Goal: Task Accomplishment & Management: Manage account settings

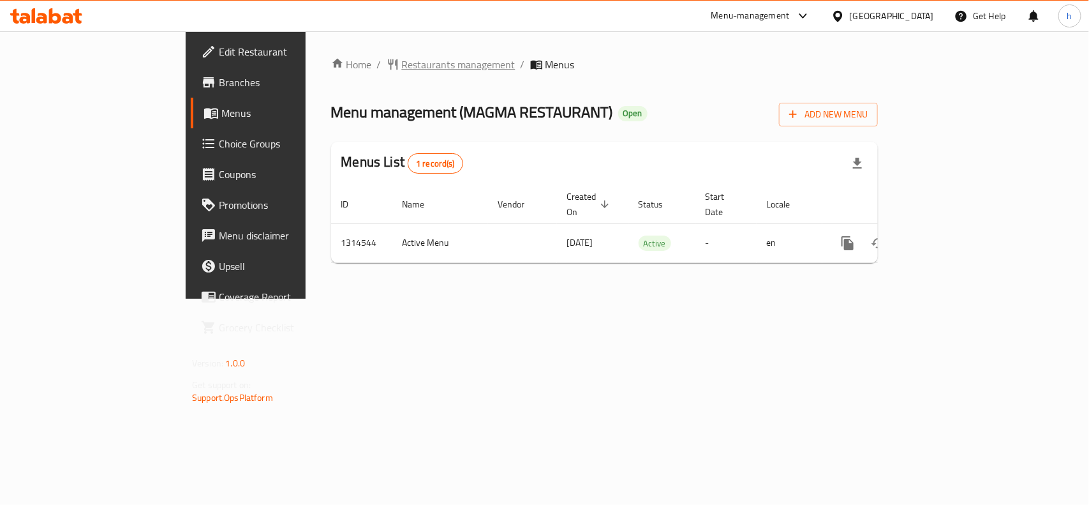
click at [402, 57] on span "Restaurants management" at bounding box center [459, 64] width 114 height 15
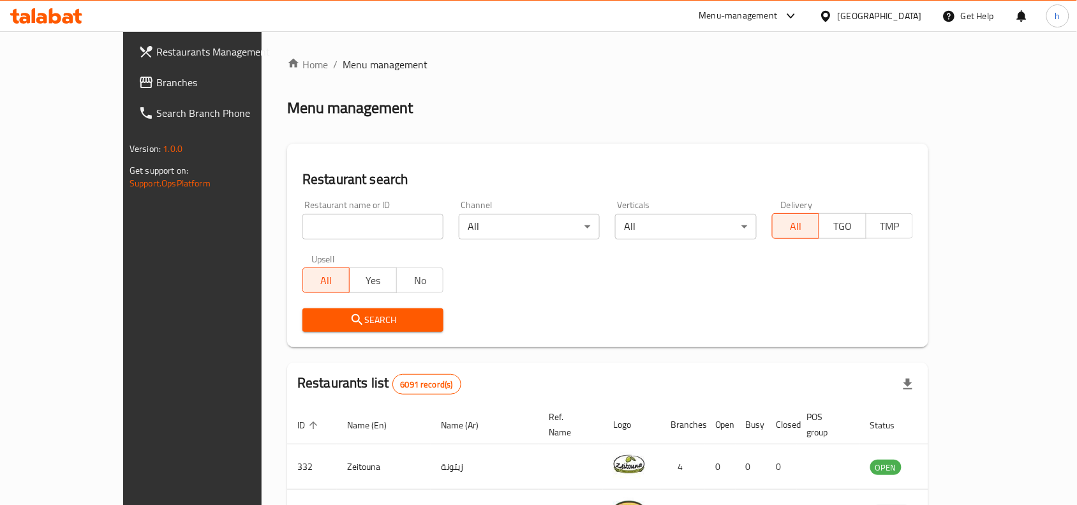
click at [156, 80] on span "Branches" at bounding box center [224, 82] width 137 height 15
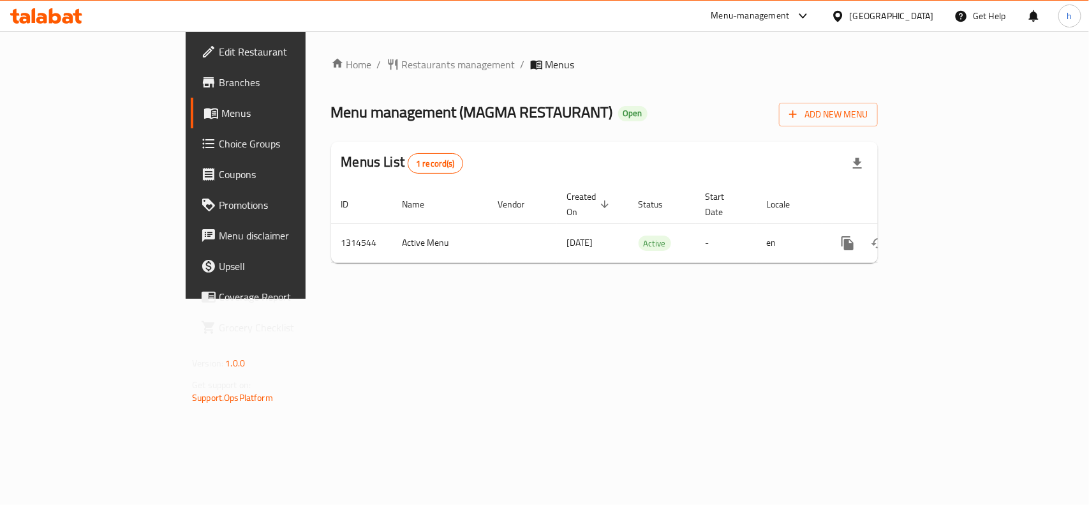
click at [811, 18] on icon at bounding box center [803, 15] width 15 height 15
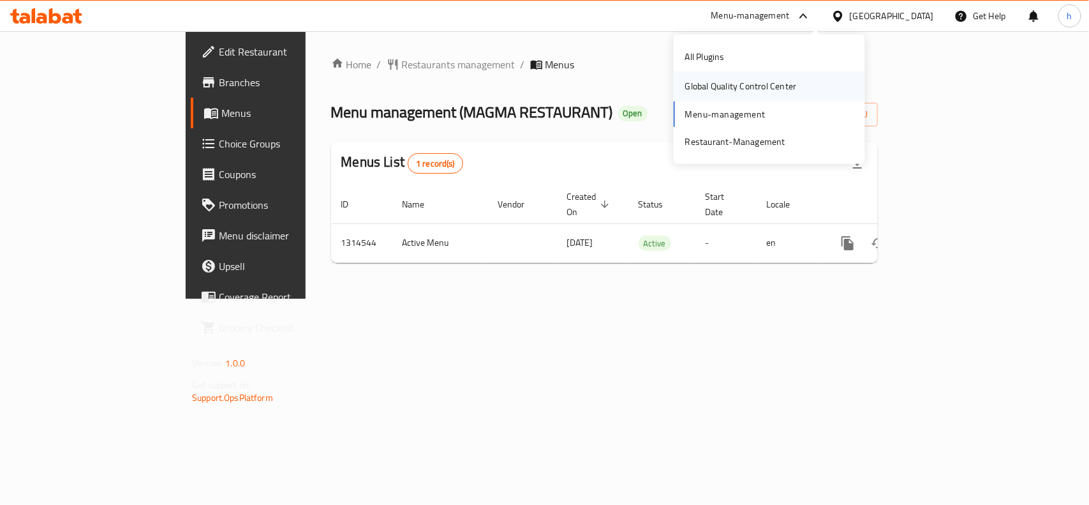
click at [737, 85] on div "Global Quality Control Center" at bounding box center [741, 86] width 112 height 14
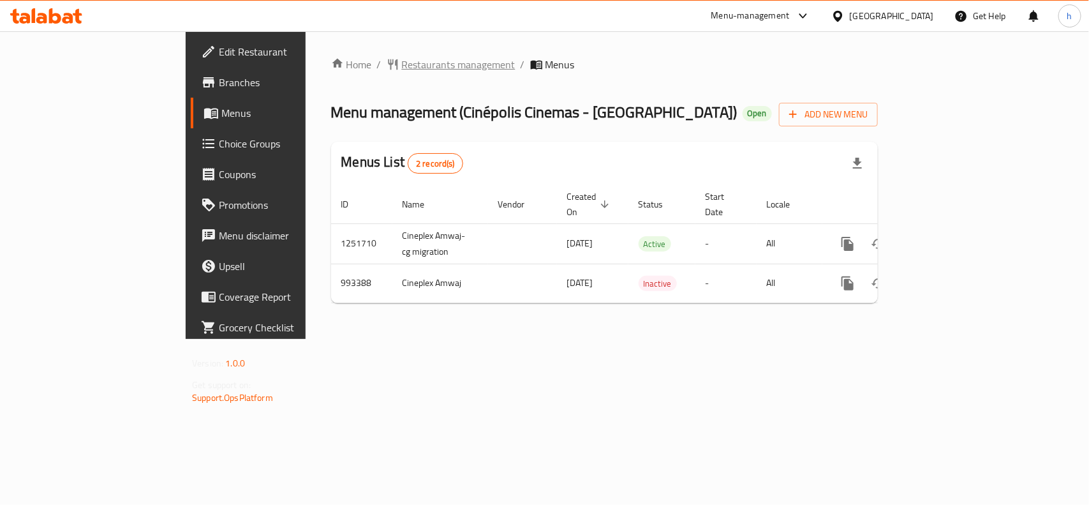
click at [402, 69] on span "Restaurants management" at bounding box center [459, 64] width 114 height 15
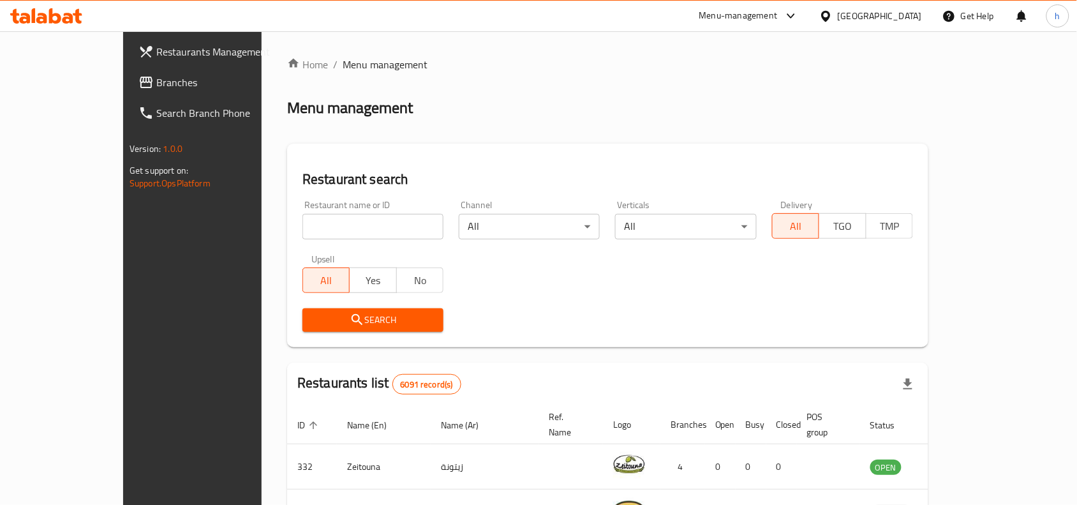
click at [128, 72] on link "Branches" at bounding box center [215, 82] width 175 height 31
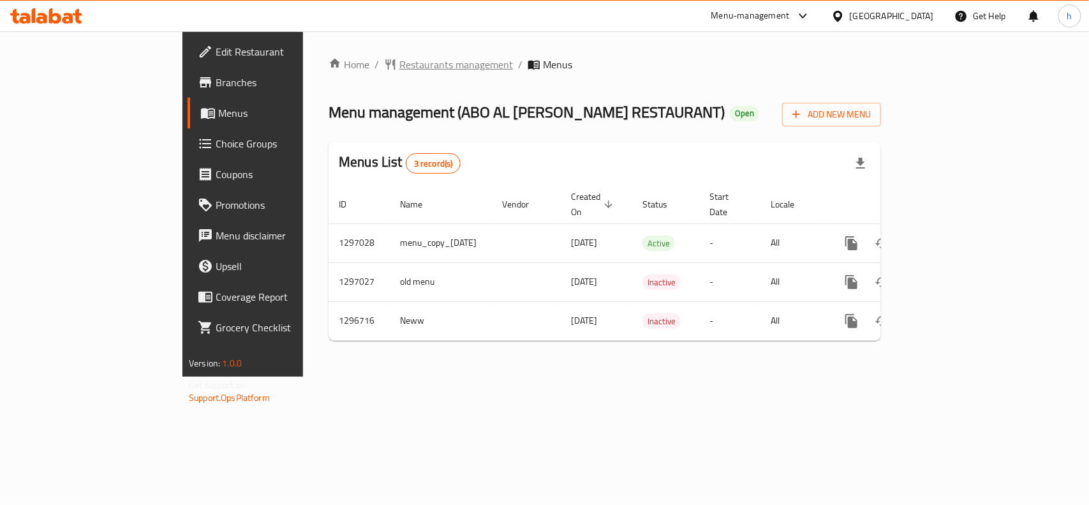
click at [399, 64] on span "Restaurants management" at bounding box center [456, 64] width 114 height 15
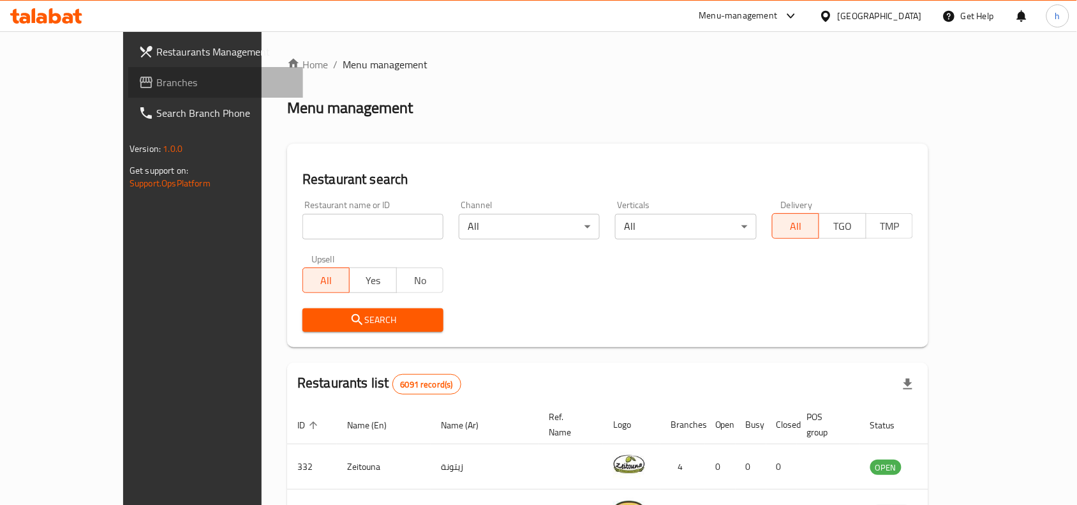
click at [156, 77] on span "Branches" at bounding box center [224, 82] width 137 height 15
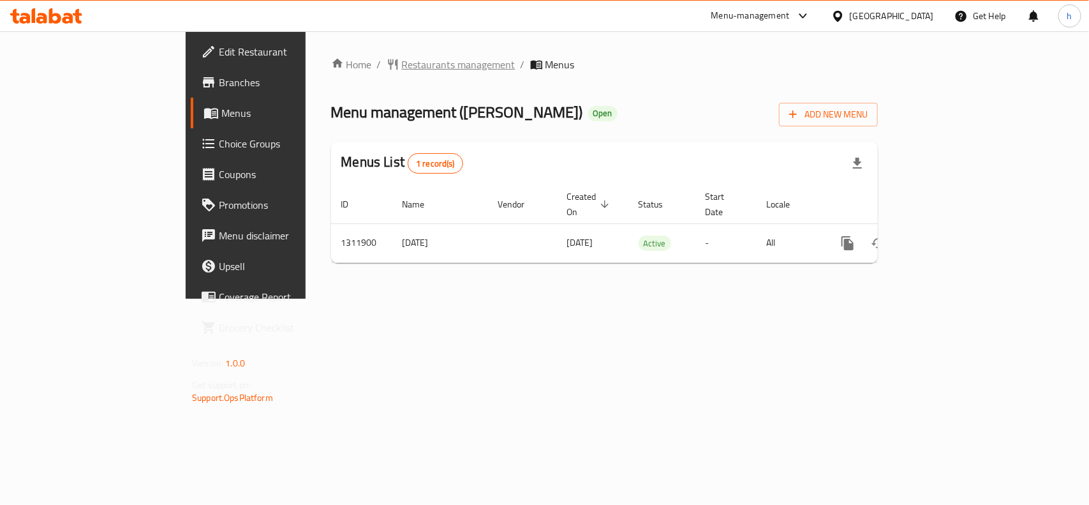
click at [402, 61] on span "Restaurants management" at bounding box center [459, 64] width 114 height 15
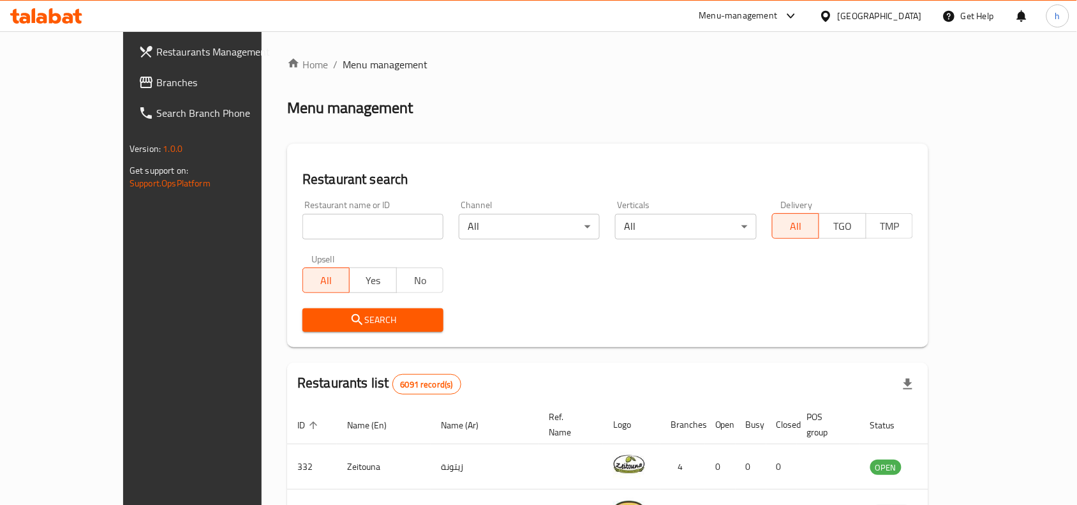
click at [128, 71] on link "Branches" at bounding box center [215, 82] width 175 height 31
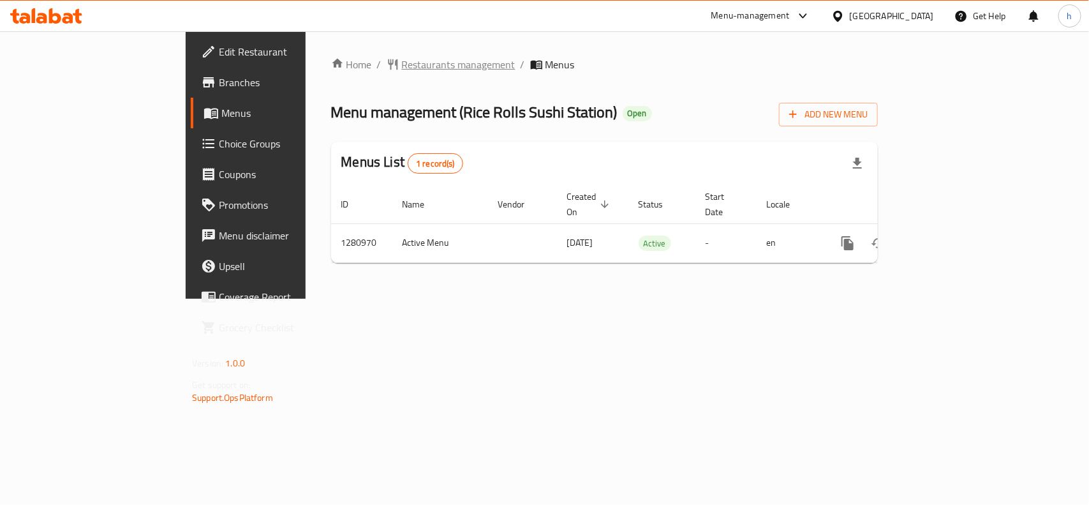
click at [402, 62] on span "Restaurants management" at bounding box center [459, 64] width 114 height 15
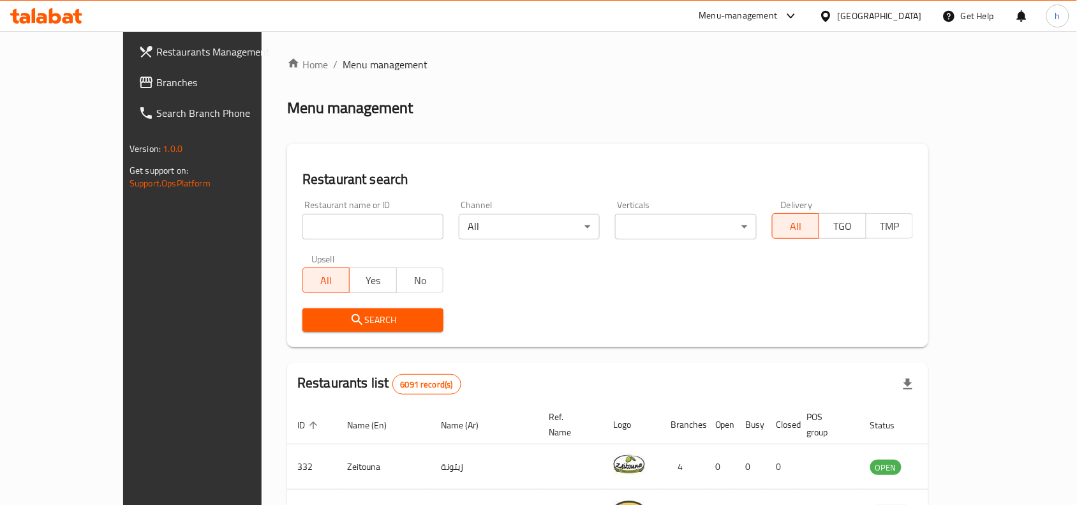
click at [156, 75] on span "Branches" at bounding box center [224, 82] width 137 height 15
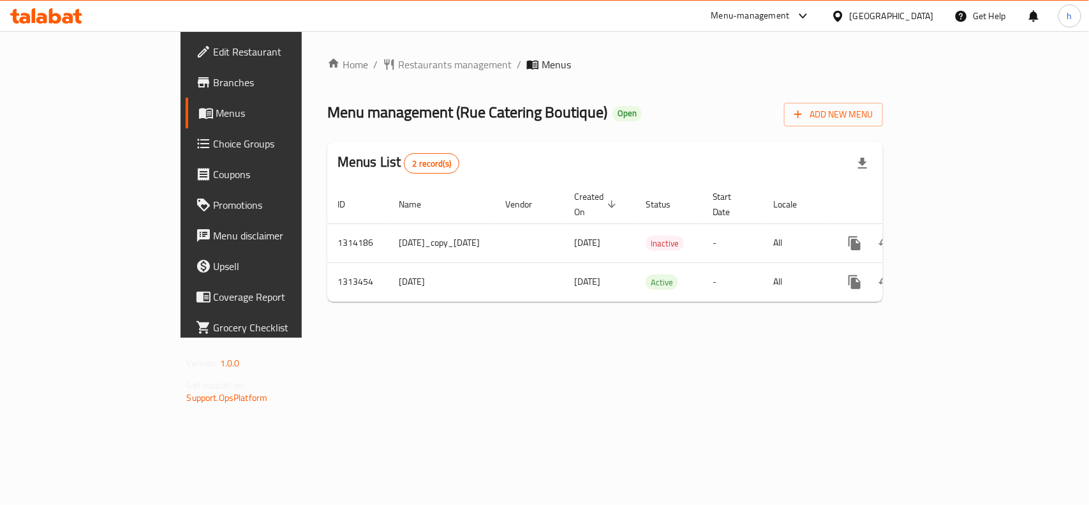
click at [850, 17] on div at bounding box center [840, 16] width 19 height 14
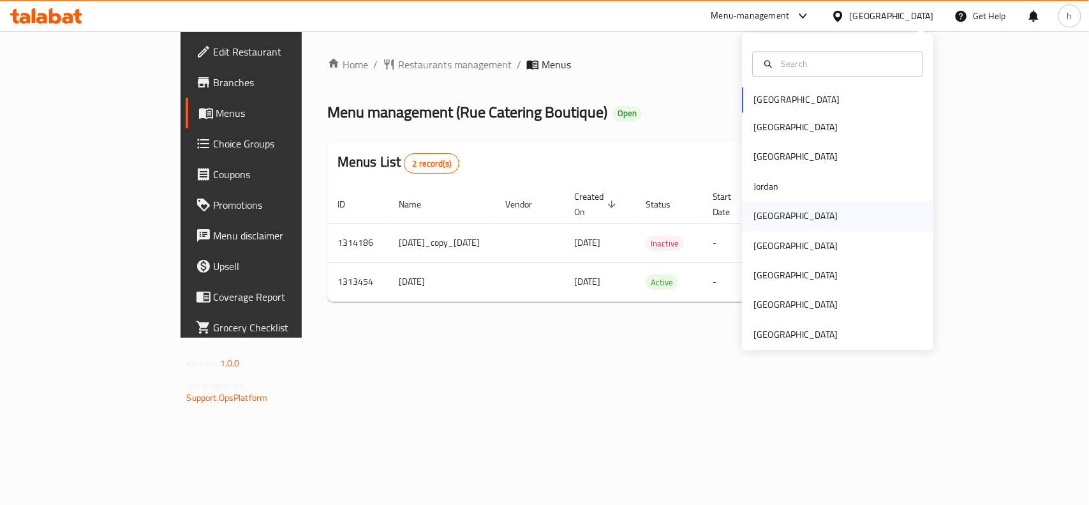
click at [766, 221] on div "[GEOGRAPHIC_DATA]" at bounding box center [796, 216] width 84 height 14
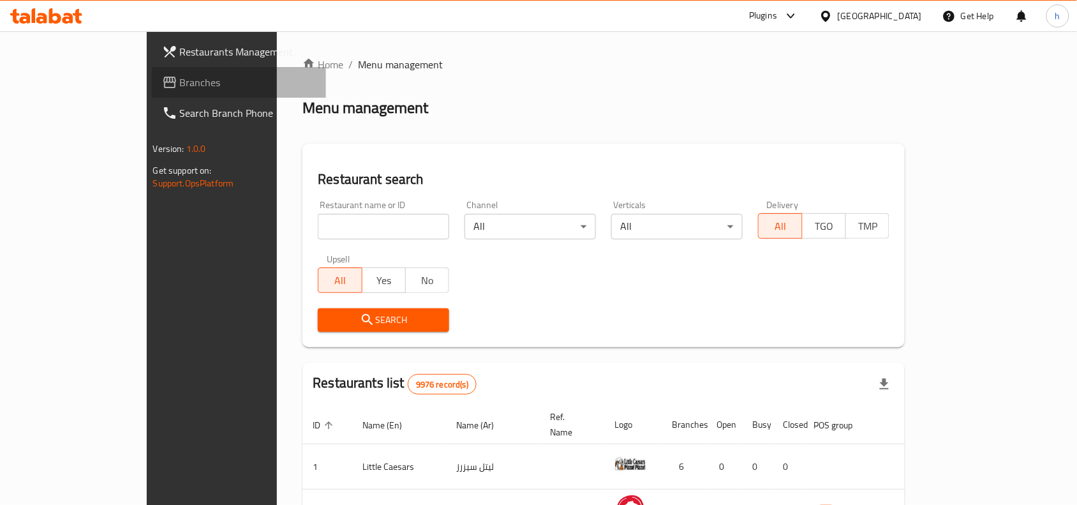
click at [180, 80] on span "Branches" at bounding box center [248, 82] width 137 height 15
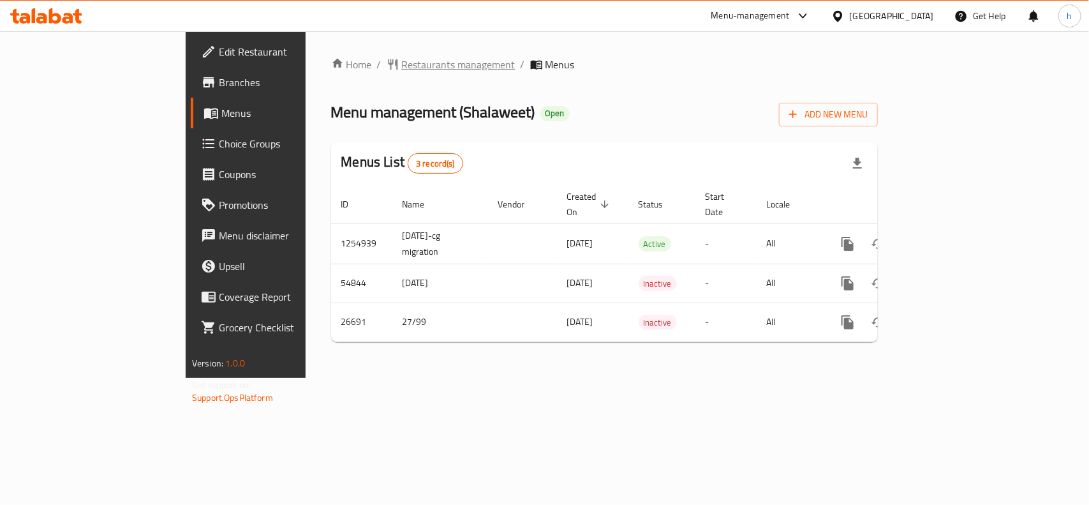
click at [402, 63] on span "Restaurants management" at bounding box center [459, 64] width 114 height 15
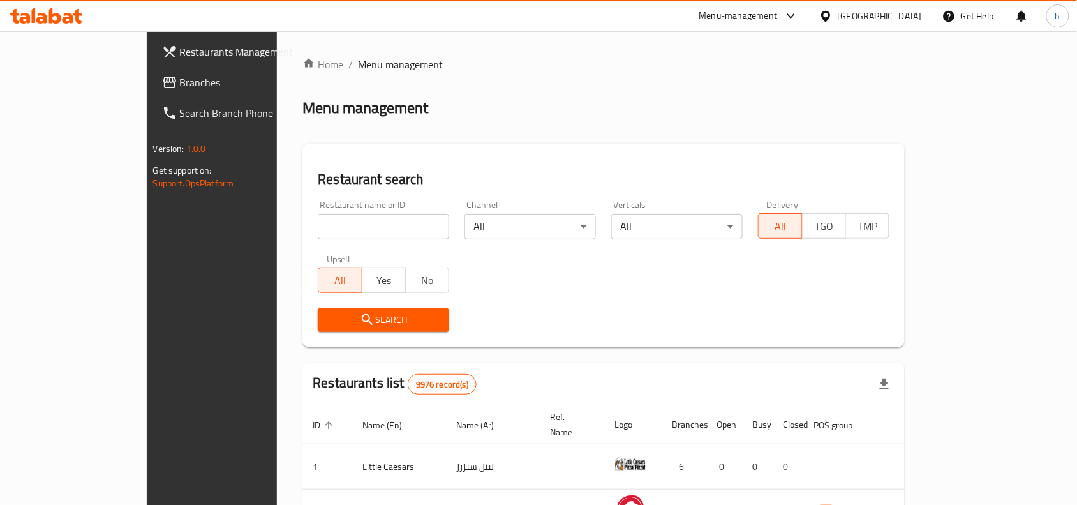
click at [180, 90] on span "Branches" at bounding box center [248, 82] width 137 height 15
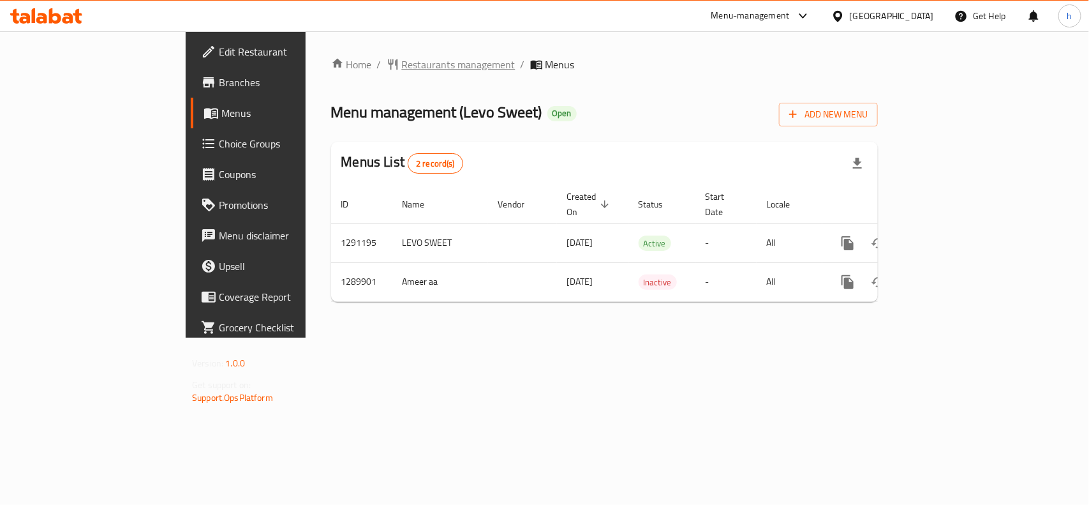
click at [402, 64] on span "Restaurants management" at bounding box center [459, 64] width 114 height 15
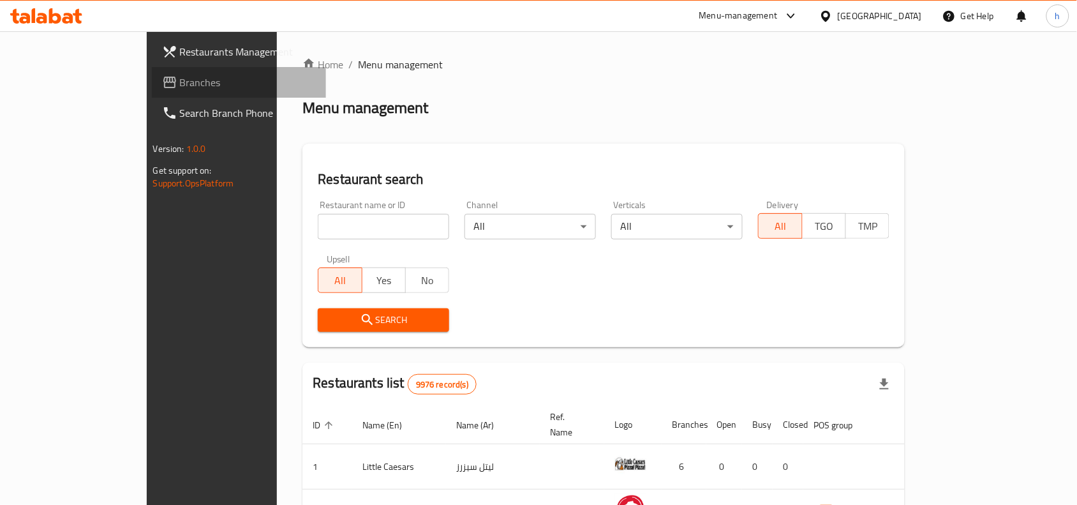
click at [180, 75] on span "Branches" at bounding box center [248, 82] width 137 height 15
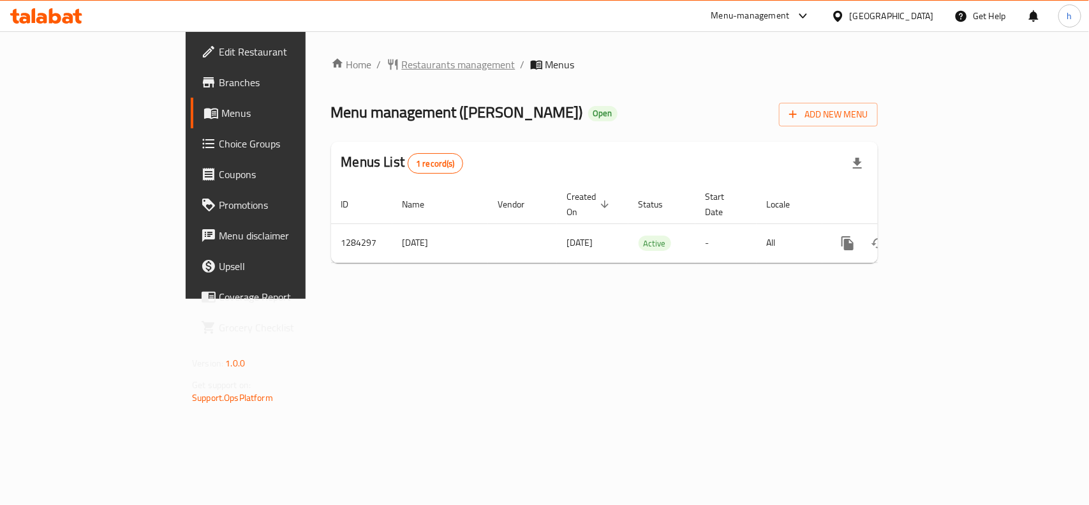
click at [402, 61] on span "Restaurants management" at bounding box center [459, 64] width 114 height 15
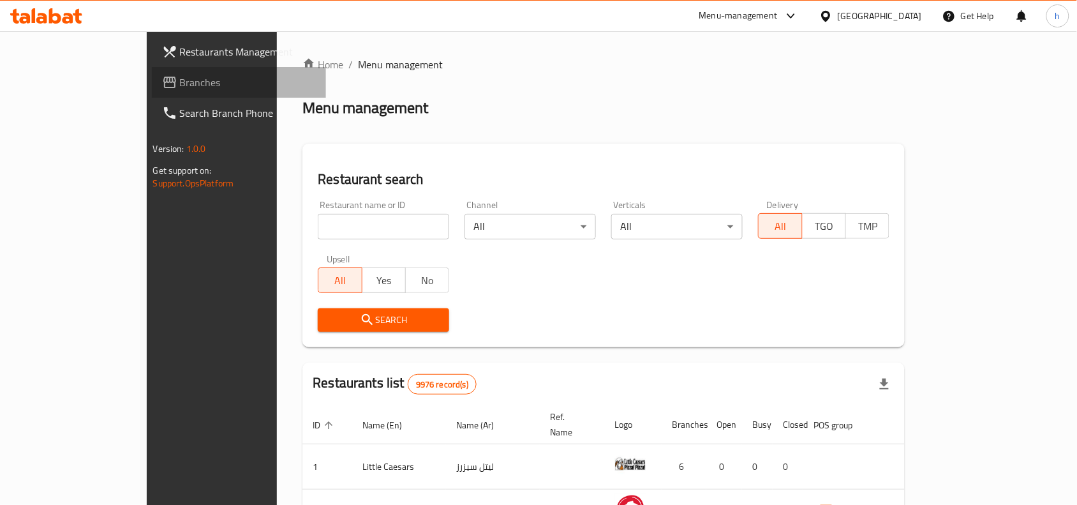
click at [152, 72] on link "Branches" at bounding box center [239, 82] width 175 height 31
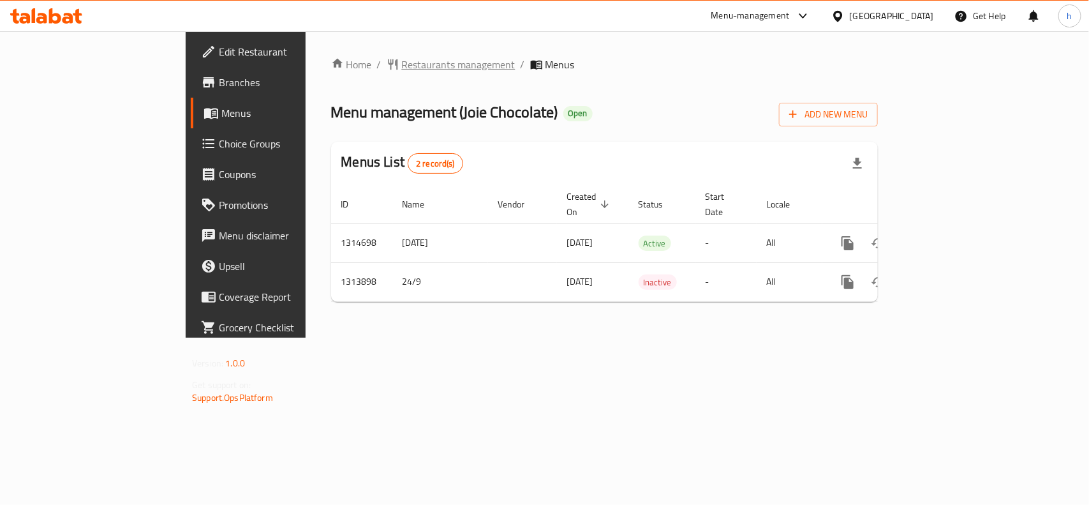
click at [402, 64] on span "Restaurants management" at bounding box center [459, 64] width 114 height 15
click at [402, 68] on span "Restaurants management" at bounding box center [459, 64] width 114 height 15
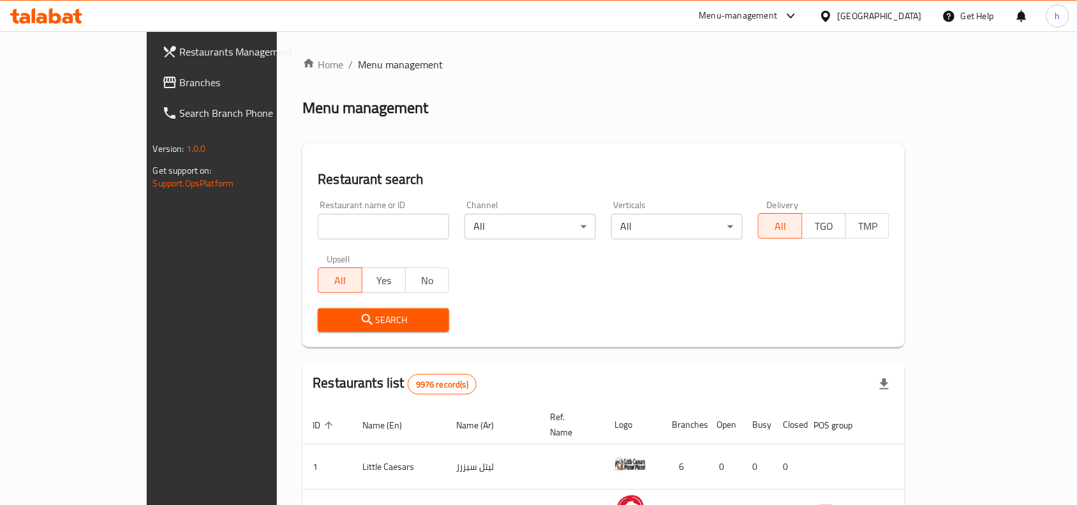
click at [152, 73] on link "Branches" at bounding box center [239, 82] width 175 height 31
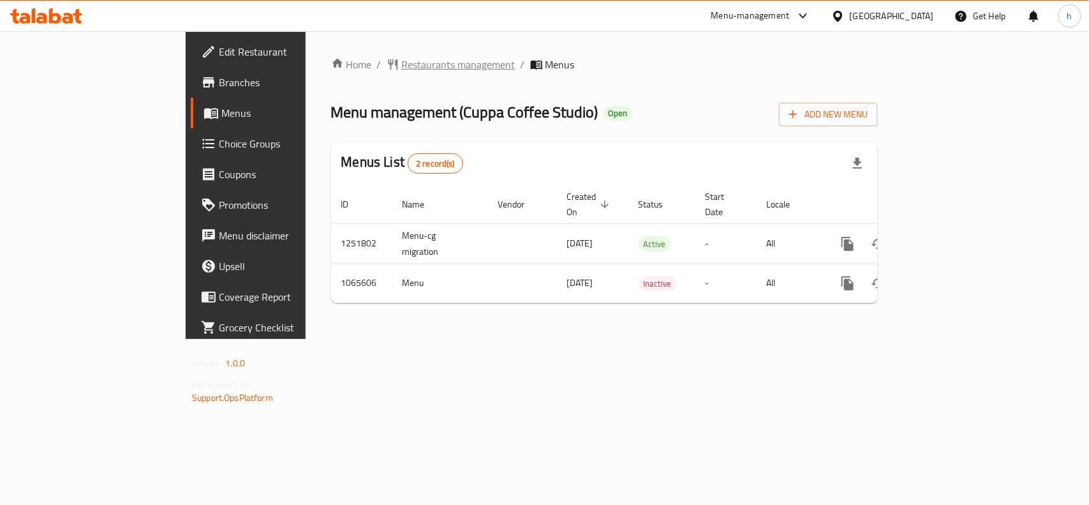
click at [402, 62] on span "Restaurants management" at bounding box center [459, 64] width 114 height 15
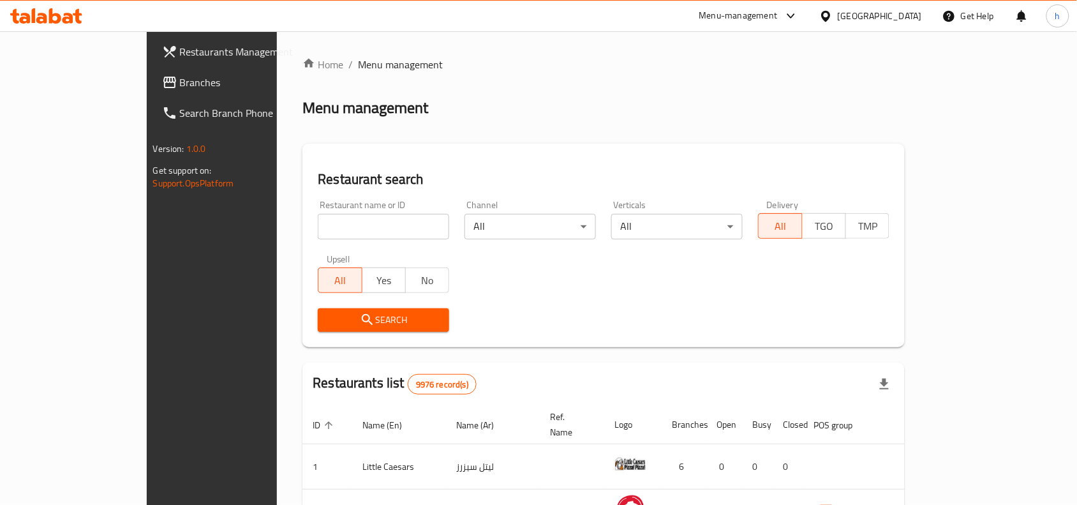
click at [180, 87] on span "Branches" at bounding box center [248, 82] width 137 height 15
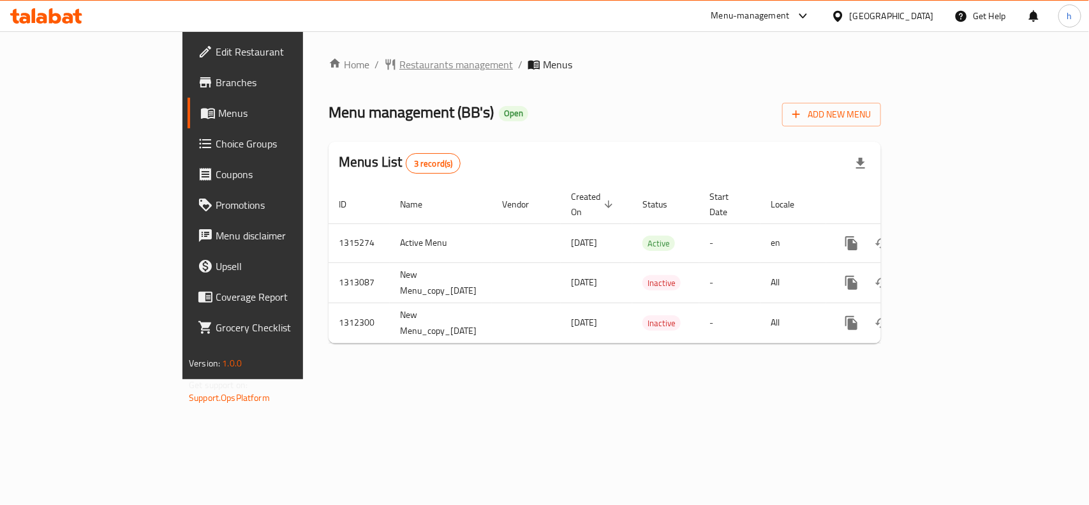
click at [399, 61] on span "Restaurants management" at bounding box center [456, 64] width 114 height 15
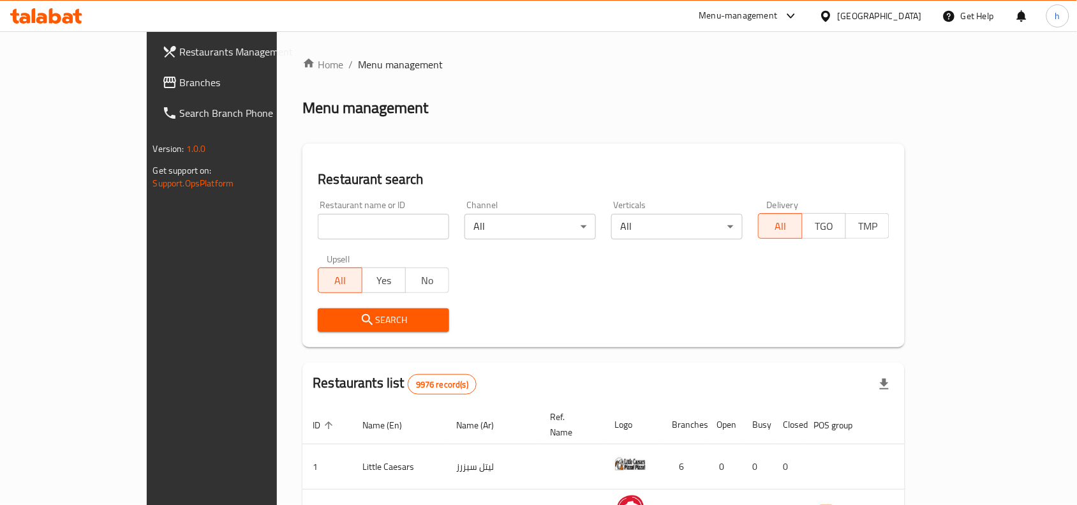
click at [914, 13] on div "[GEOGRAPHIC_DATA]" at bounding box center [880, 16] width 84 height 14
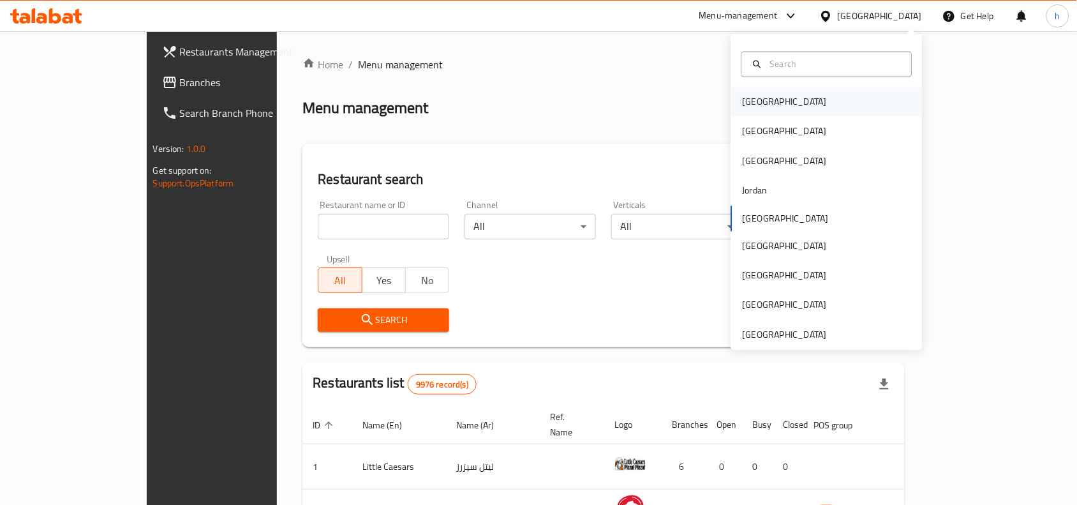
click at [754, 100] on div "[GEOGRAPHIC_DATA]" at bounding box center [785, 102] width 84 height 14
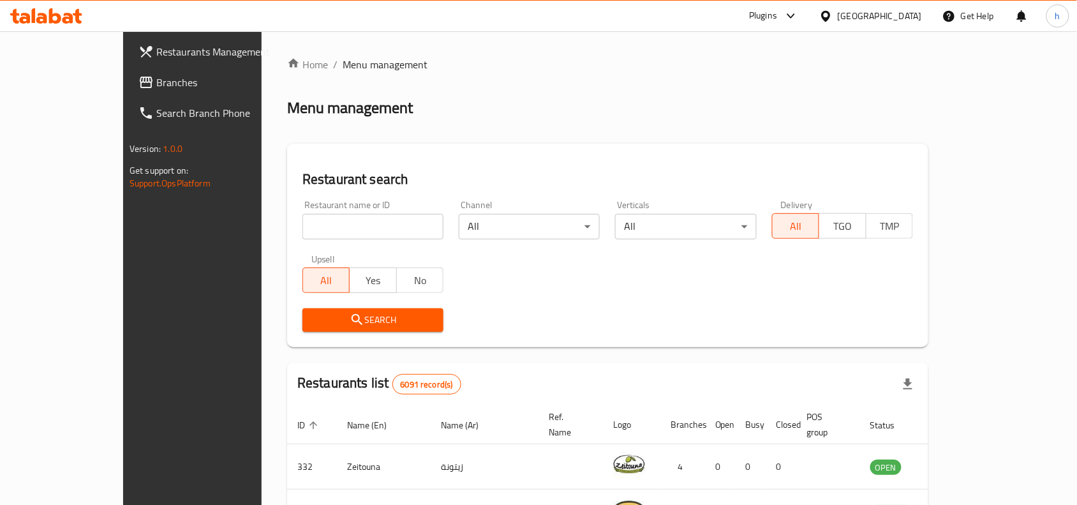
click at [156, 75] on span "Branches" at bounding box center [224, 82] width 137 height 15
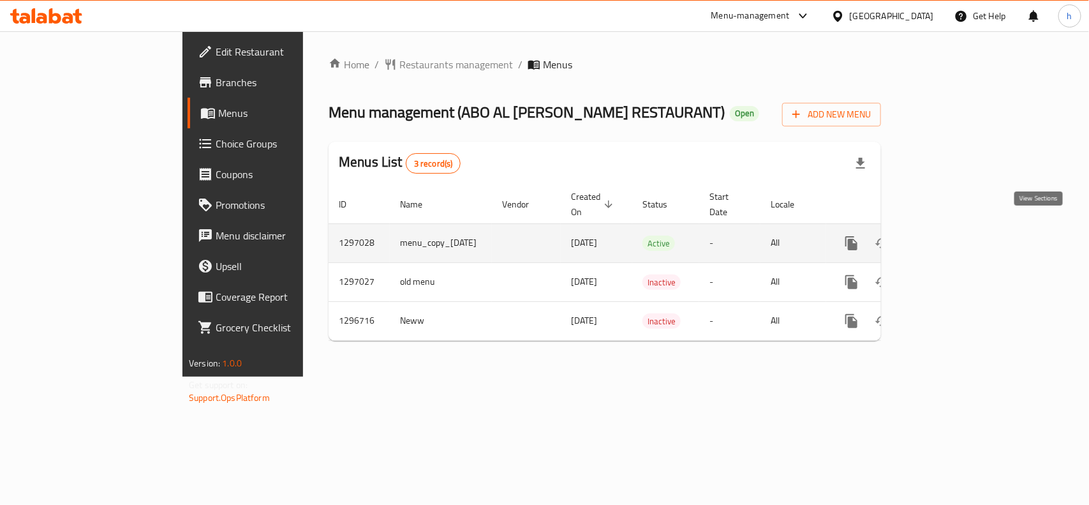
click at [951, 235] on icon "enhanced table" at bounding box center [943, 242] width 15 height 15
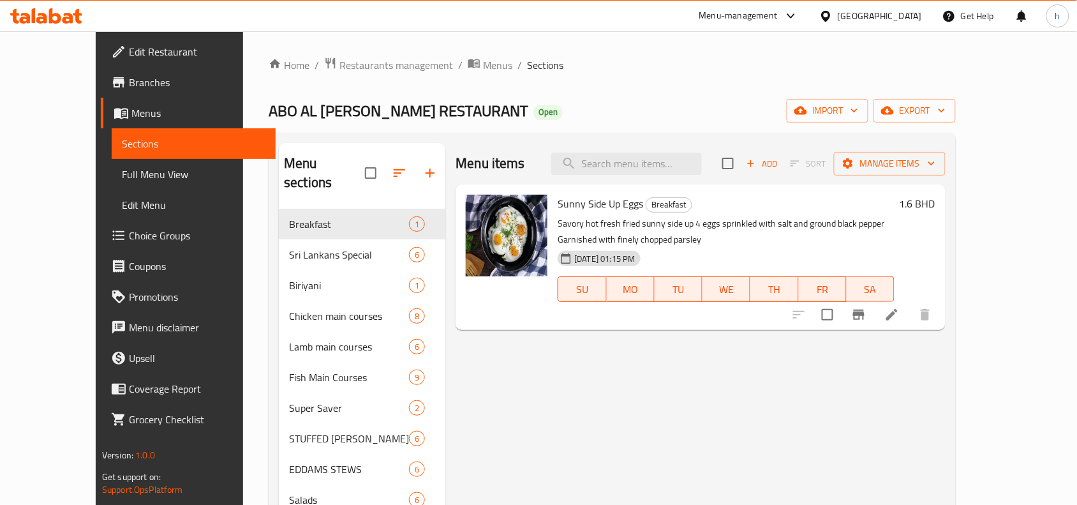
click at [129, 232] on span "Choice Groups" at bounding box center [197, 235] width 137 height 15
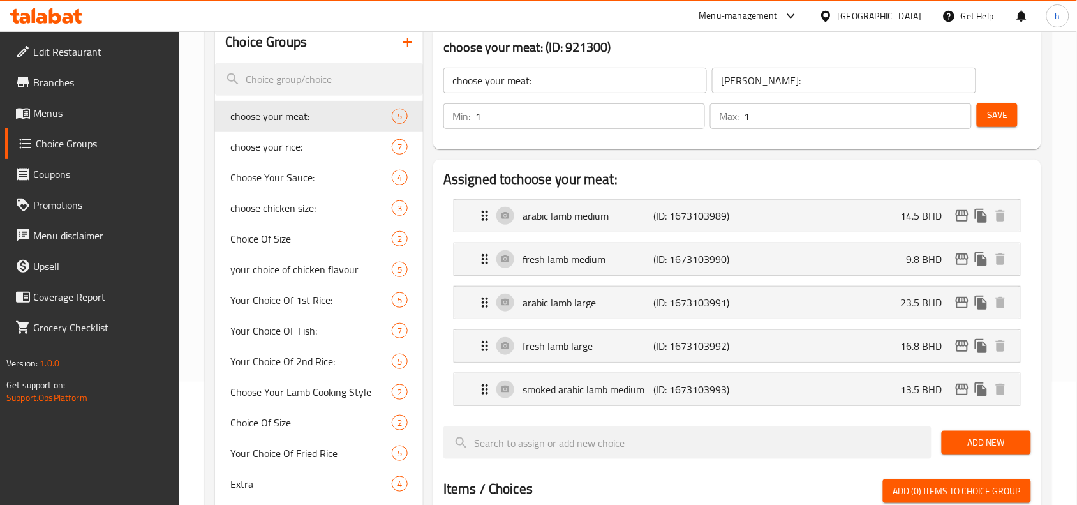
scroll to position [160, 0]
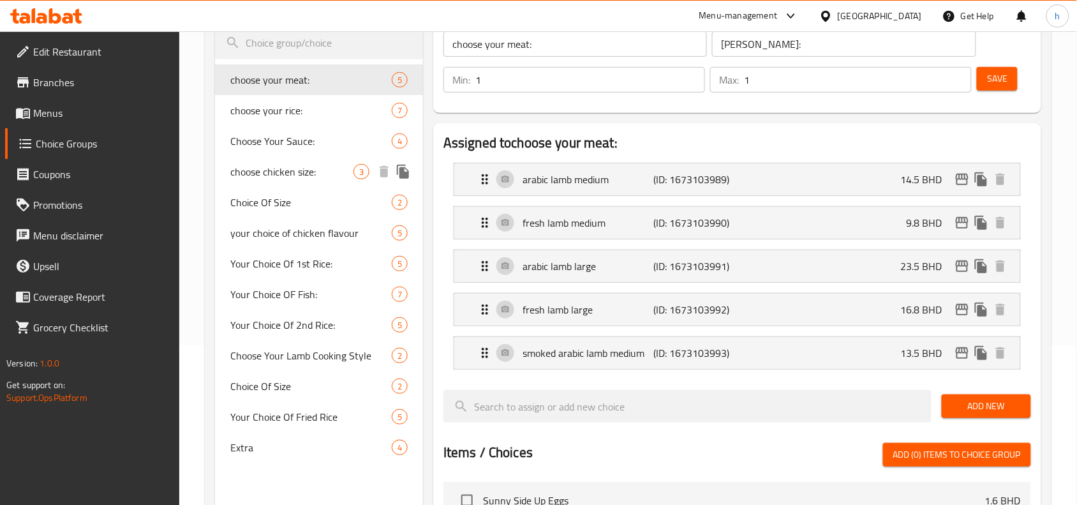
click at [305, 174] on span "choose chicken size:" at bounding box center [291, 171] width 123 height 15
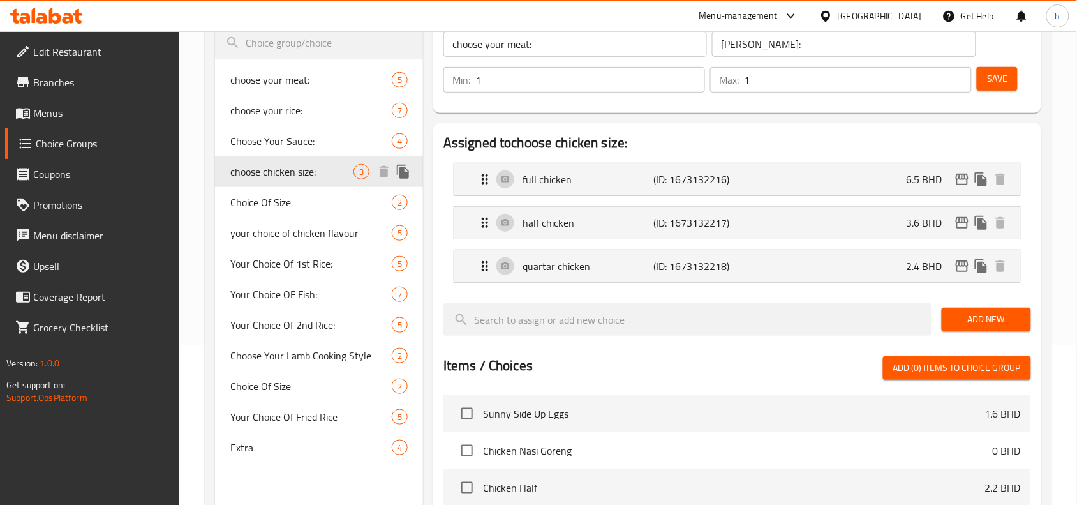
type input "choose chicken size:"
type input "اختيار حجم الدجاج:"
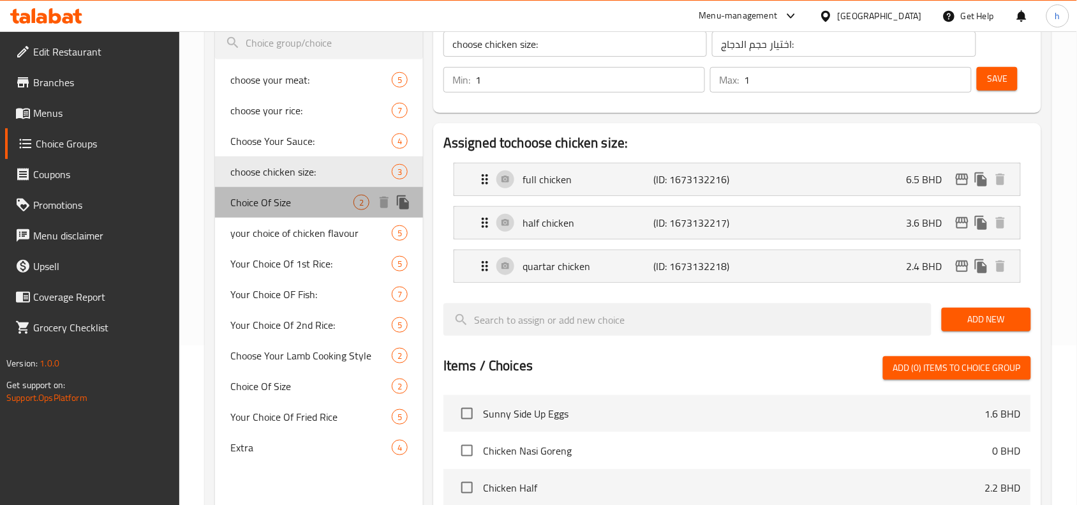
click at [256, 205] on span "Choice Of Size" at bounding box center [291, 202] width 123 height 15
type input "Choice Of Size"
type input "اختيار الحجم"
type input "0"
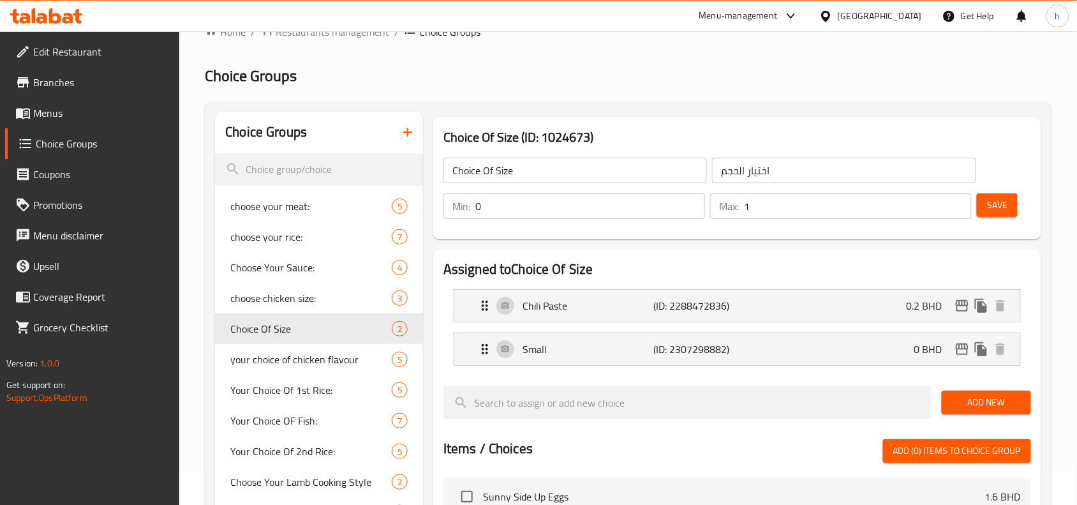
scroll to position [0, 0]
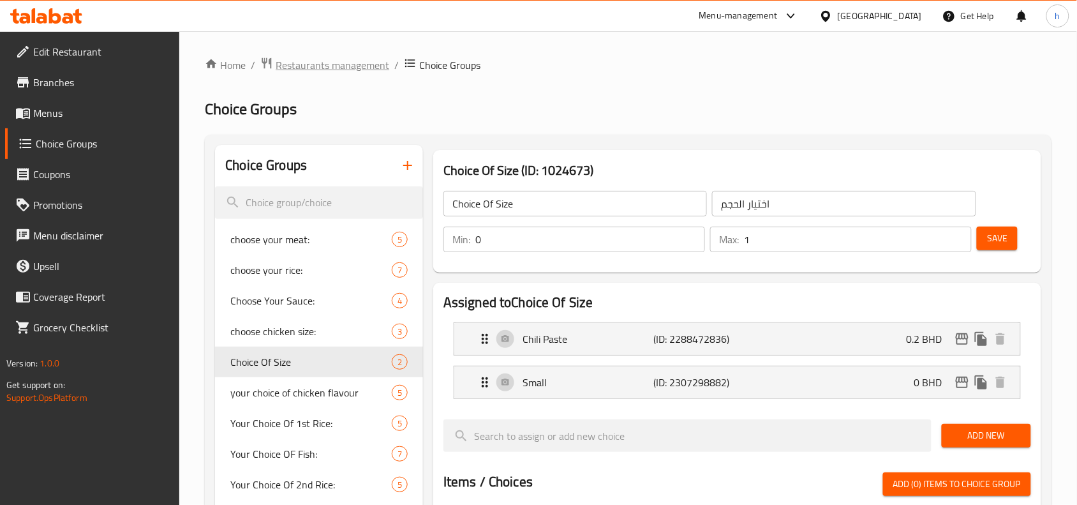
click at [339, 57] on span "Restaurants management" at bounding box center [333, 64] width 114 height 15
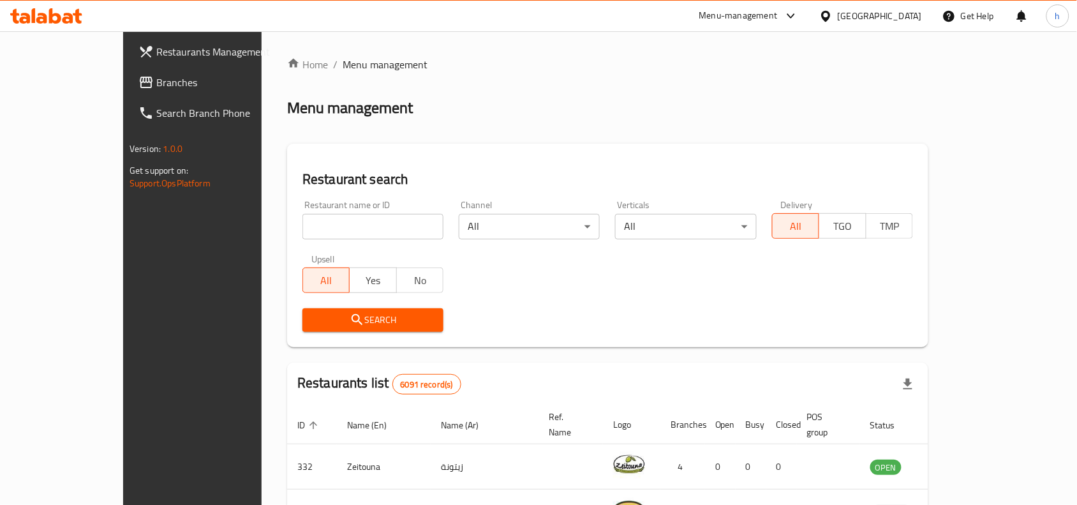
click at [156, 78] on span "Branches" at bounding box center [224, 82] width 137 height 15
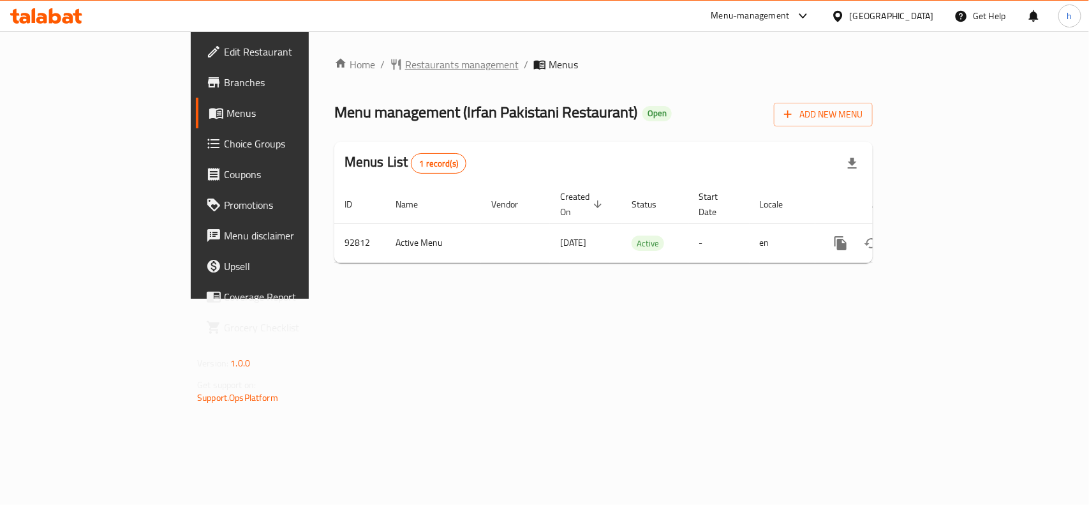
click at [405, 68] on span "Restaurants management" at bounding box center [462, 64] width 114 height 15
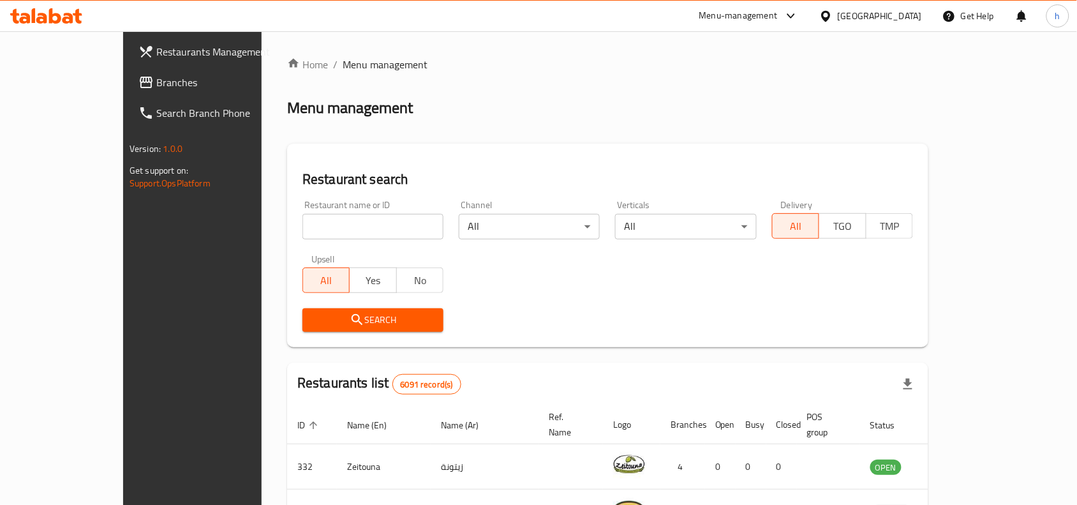
click at [156, 84] on span "Branches" at bounding box center [224, 82] width 137 height 15
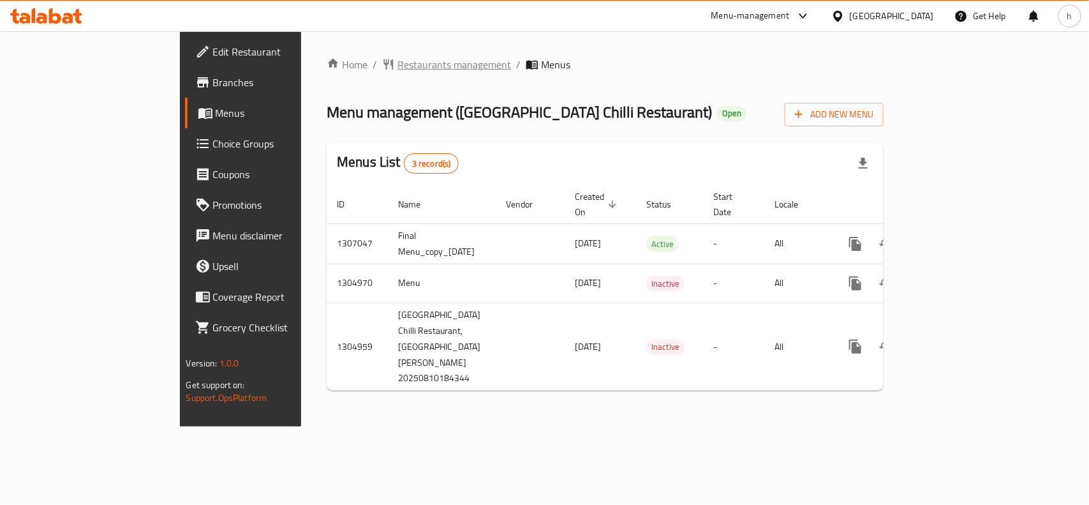
click at [398, 59] on span "Restaurants management" at bounding box center [455, 64] width 114 height 15
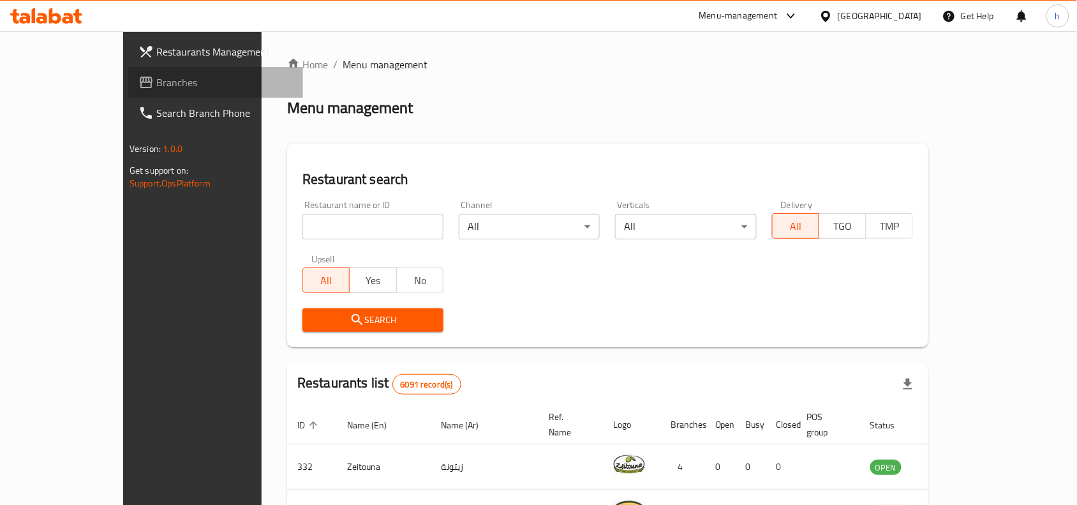
click at [156, 77] on span "Branches" at bounding box center [224, 82] width 137 height 15
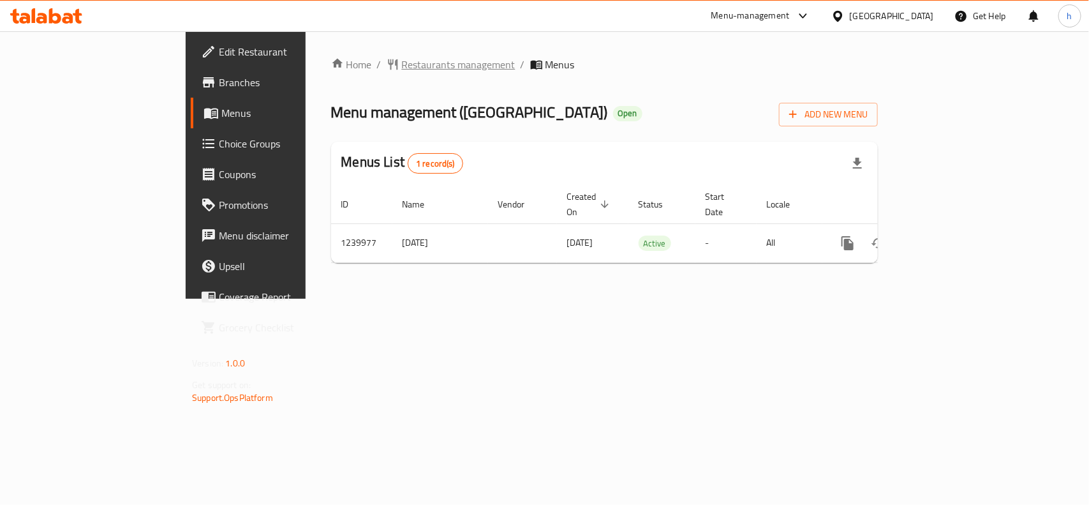
click at [402, 57] on span "Restaurants management" at bounding box center [459, 64] width 114 height 15
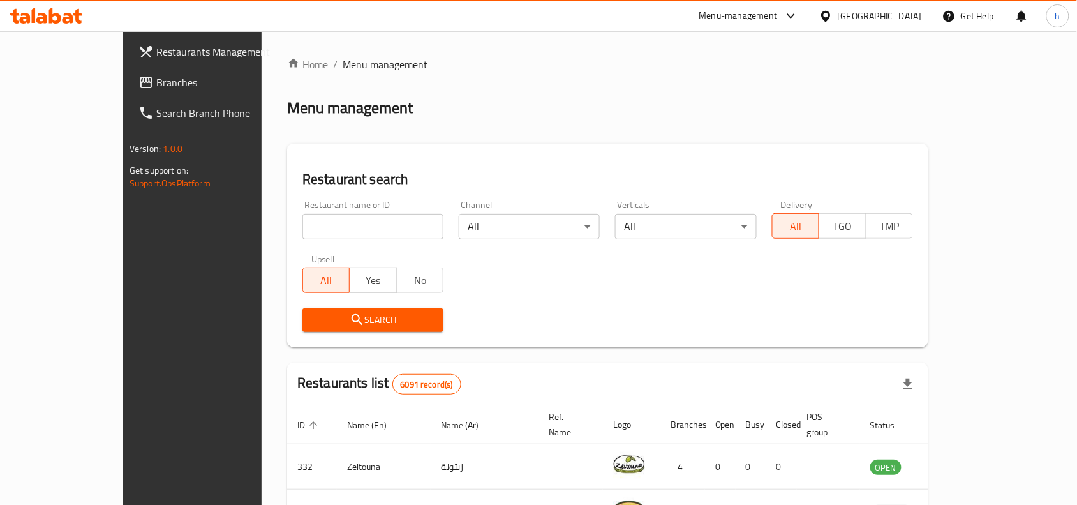
click at [156, 81] on span "Branches" at bounding box center [224, 82] width 137 height 15
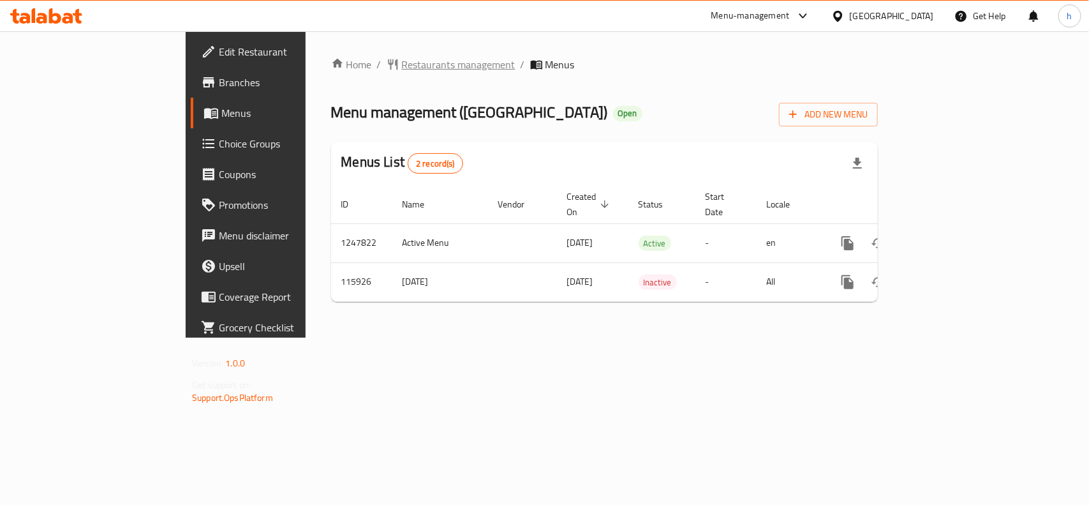
click at [402, 64] on span "Restaurants management" at bounding box center [459, 64] width 114 height 15
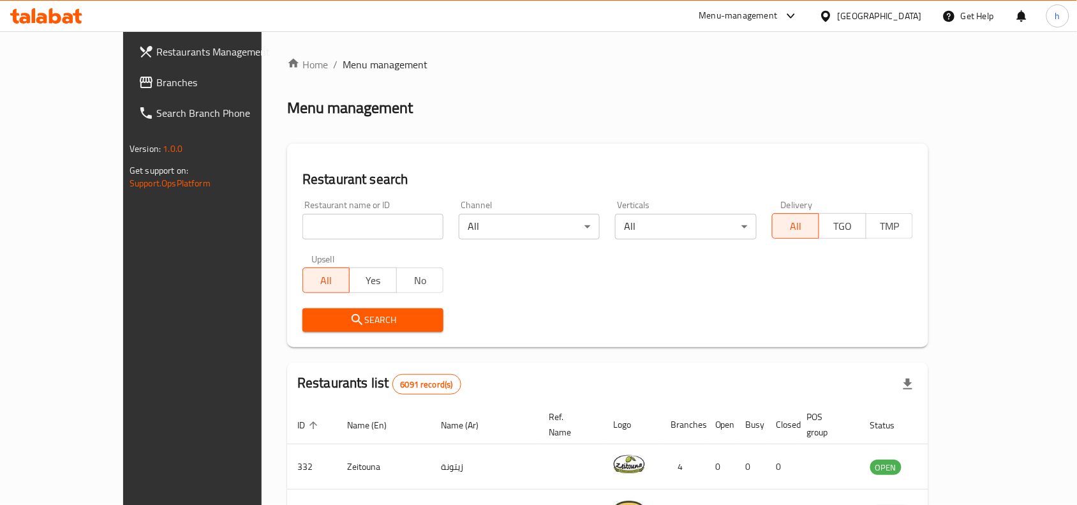
click at [128, 70] on link "Branches" at bounding box center [215, 82] width 175 height 31
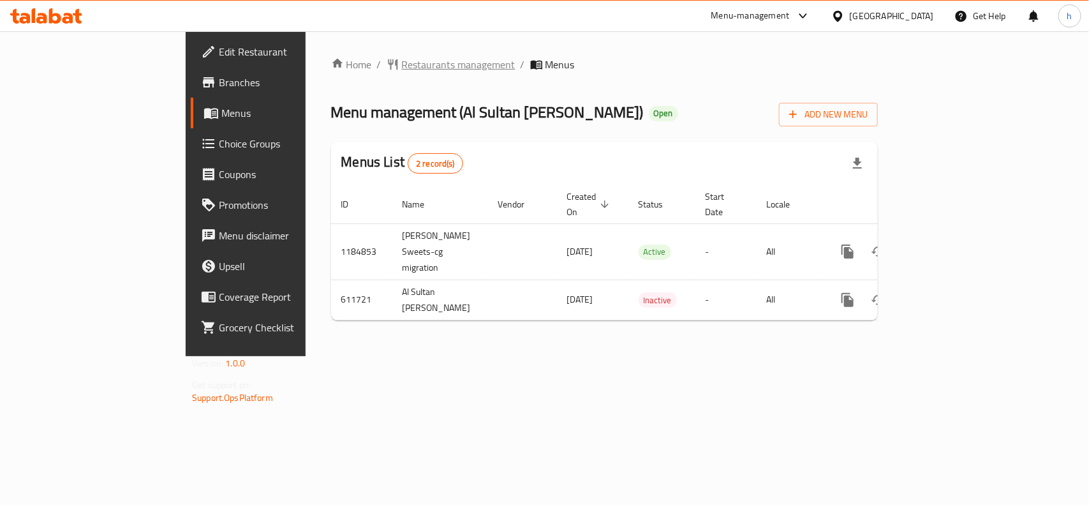
click at [402, 67] on span "Restaurants management" at bounding box center [459, 64] width 114 height 15
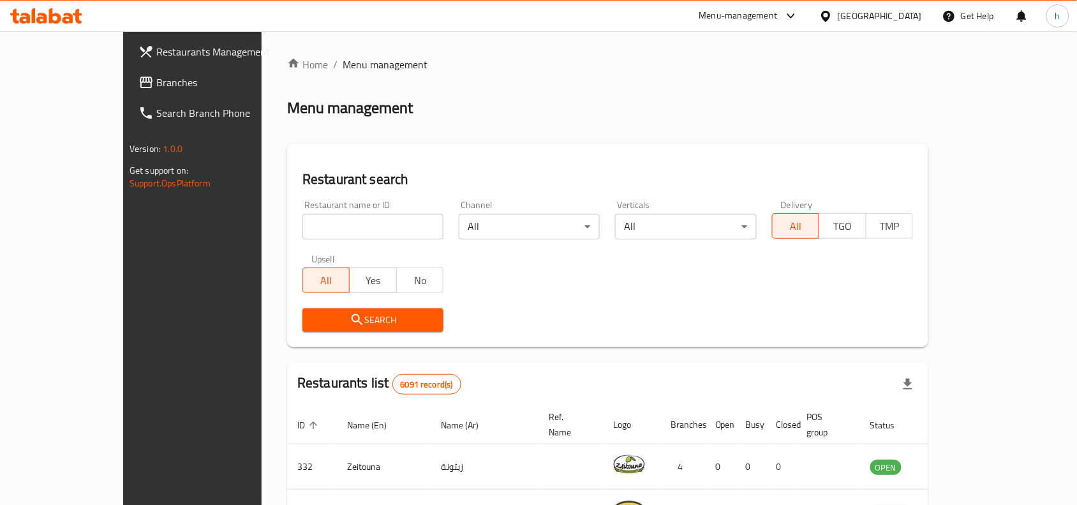
click at [156, 78] on span "Branches" at bounding box center [224, 82] width 137 height 15
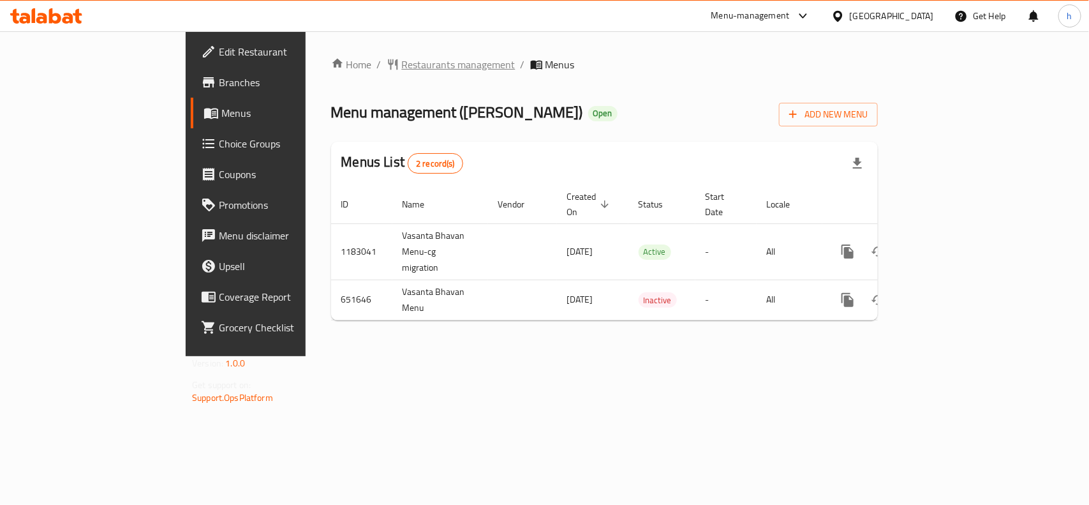
click at [402, 64] on span "Restaurants management" at bounding box center [459, 64] width 114 height 15
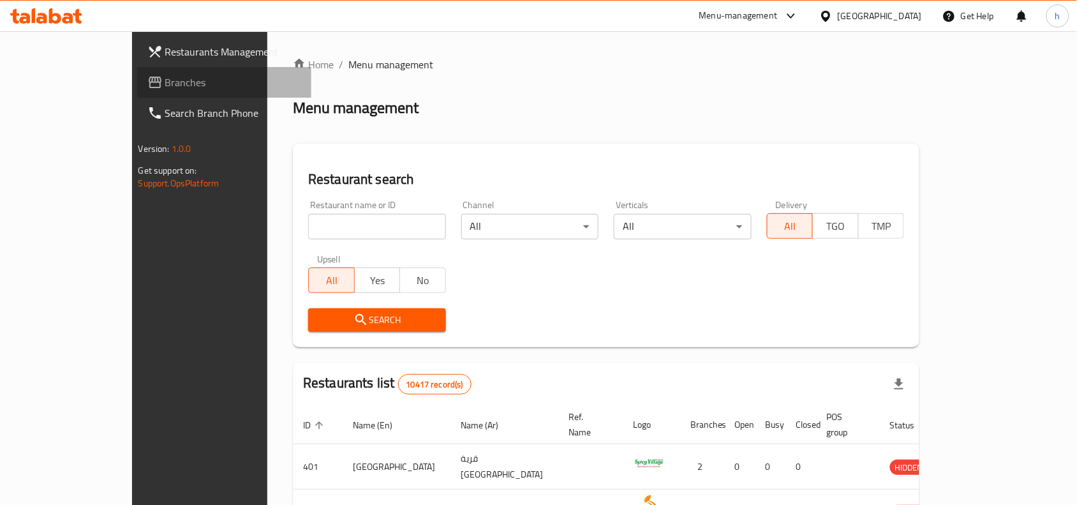
click at [165, 85] on span "Branches" at bounding box center [233, 82] width 137 height 15
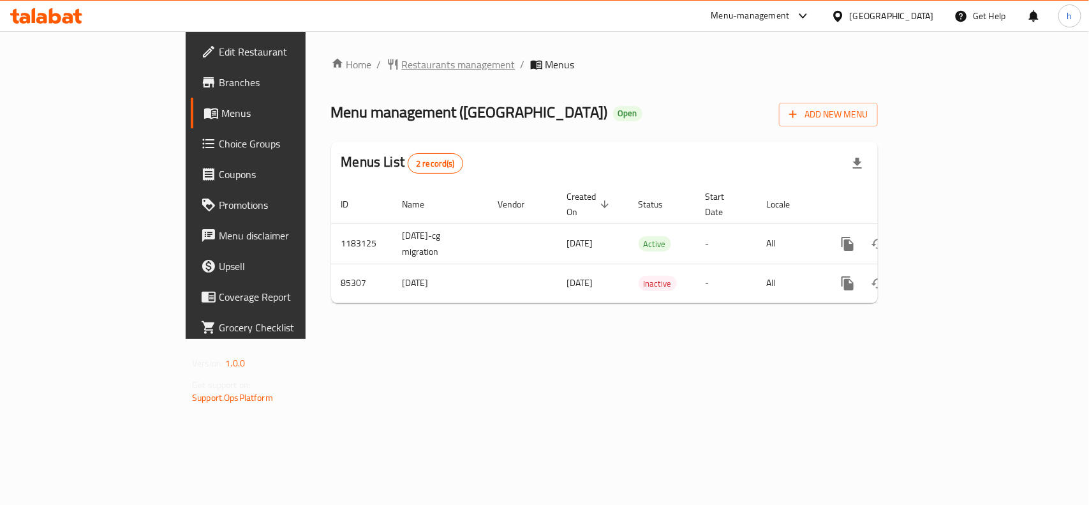
click at [402, 61] on span "Restaurants management" at bounding box center [459, 64] width 114 height 15
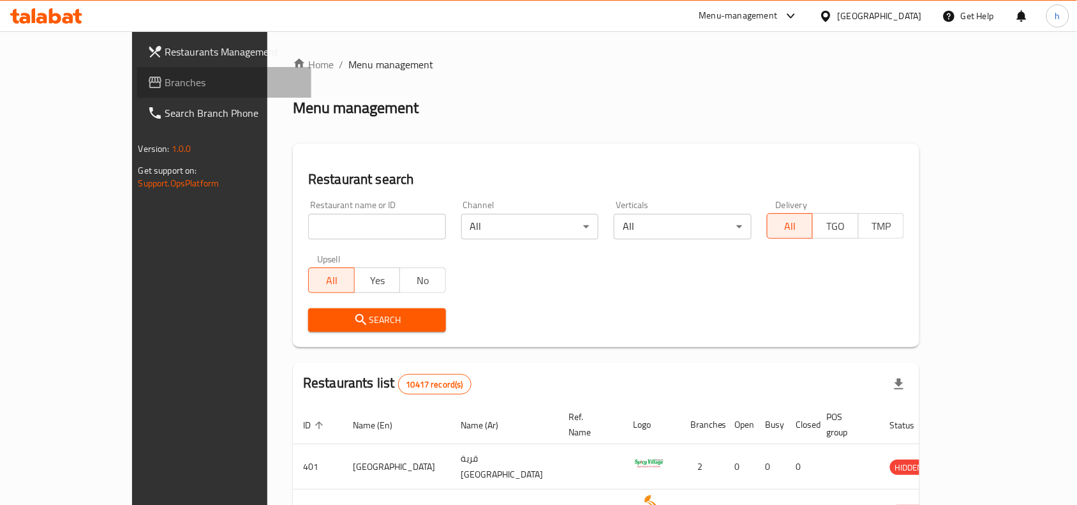
click at [165, 86] on span "Branches" at bounding box center [233, 82] width 137 height 15
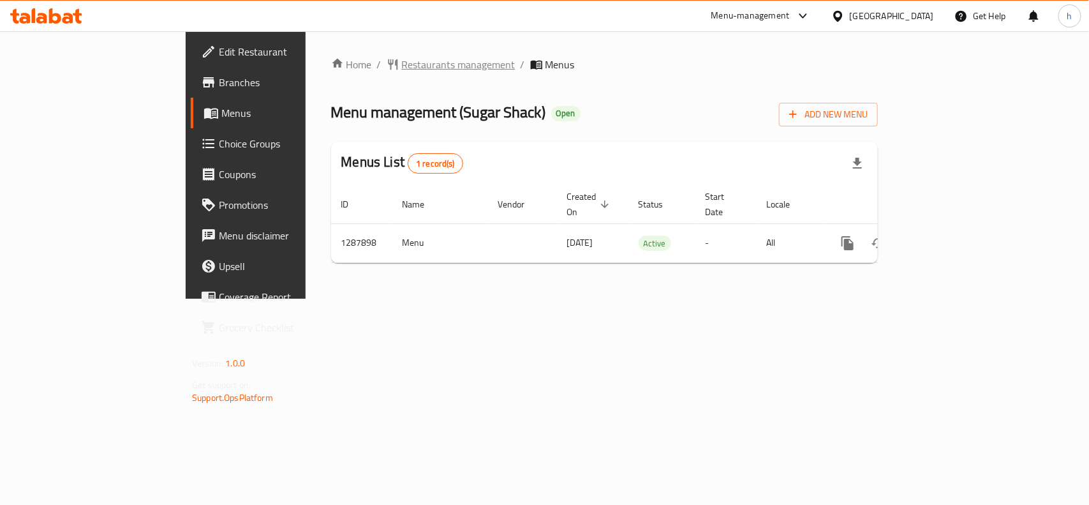
click at [402, 57] on span "Restaurants management" at bounding box center [459, 64] width 114 height 15
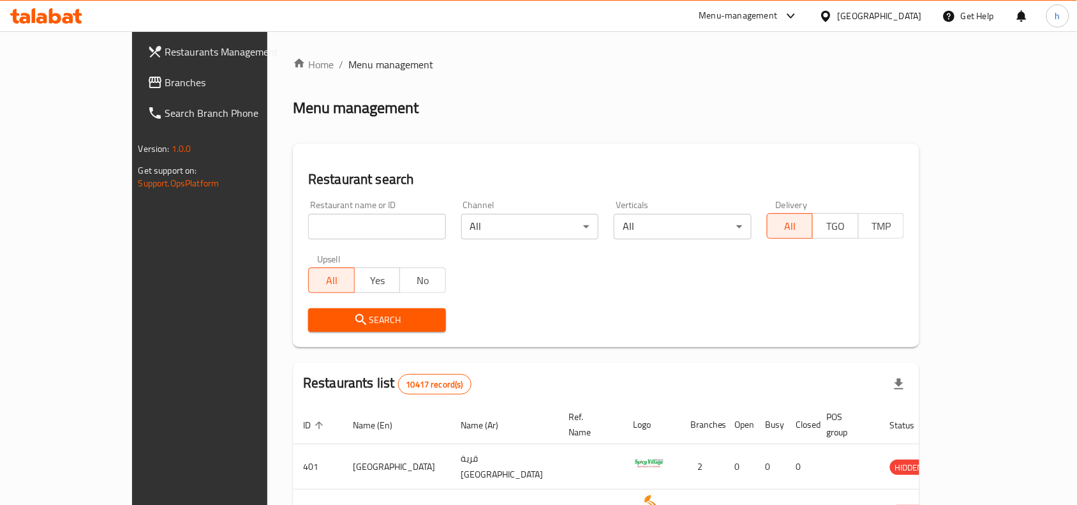
click at [165, 81] on span "Branches" at bounding box center [233, 82] width 137 height 15
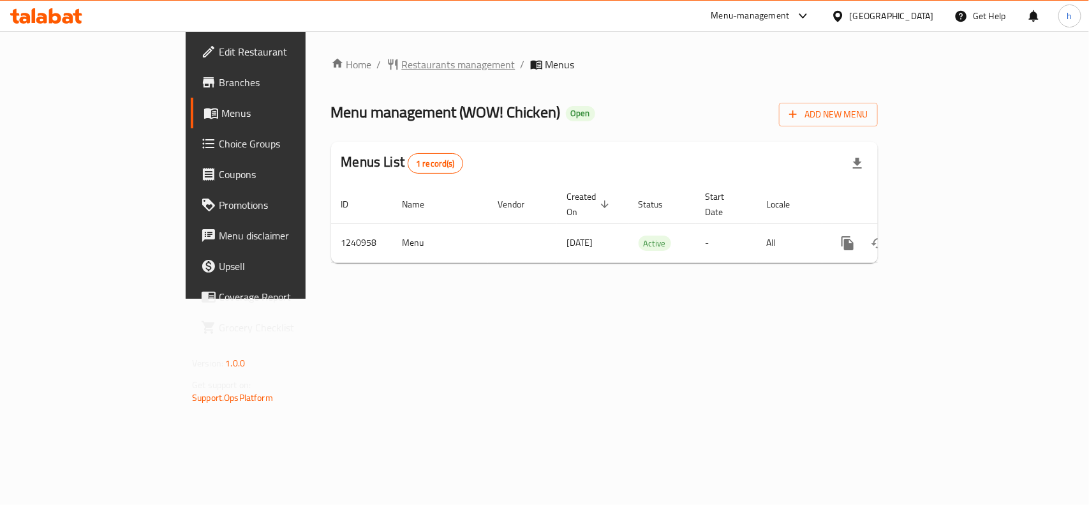
click at [402, 72] on span "Restaurants management" at bounding box center [459, 64] width 114 height 15
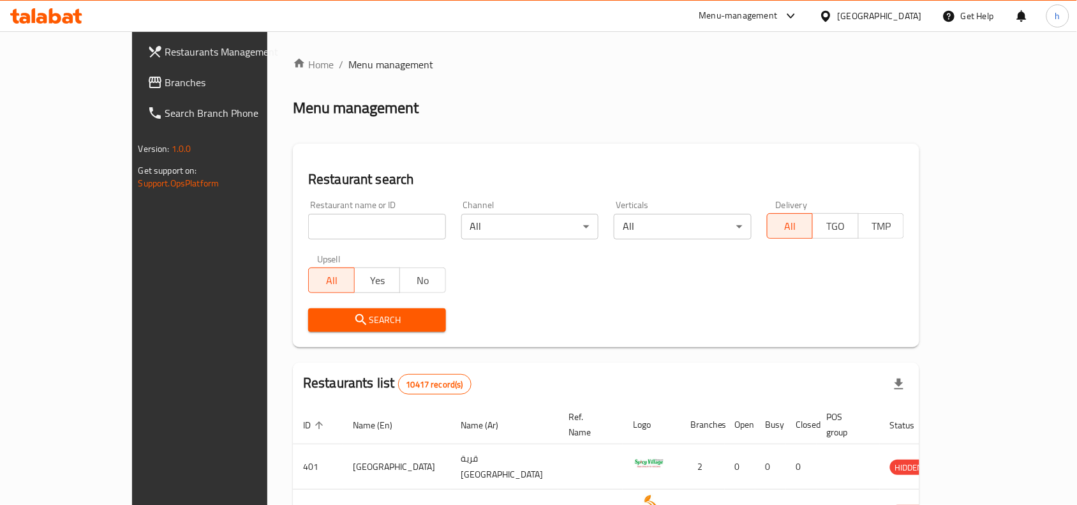
click at [165, 80] on span "Branches" at bounding box center [233, 82] width 137 height 15
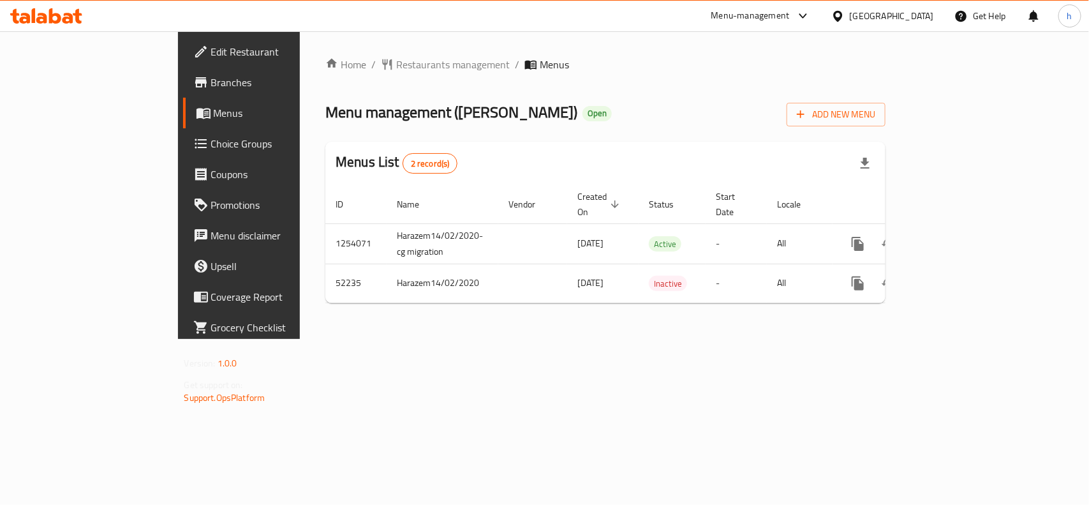
click at [464, 327] on div "Home / Restaurants management / Menus Menu management ( Hachi Basha ) Open Add …" at bounding box center [605, 185] width 611 height 308
click at [396, 71] on span "Restaurants management" at bounding box center [453, 64] width 114 height 15
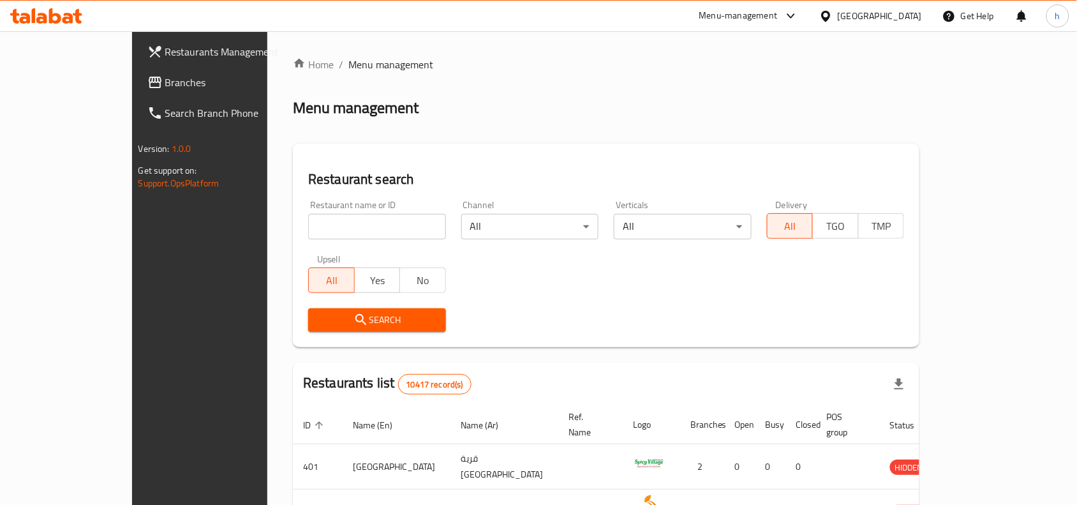
click at [132, 84] on div "Restaurants Management Branches Search Branch Phone Version: 1.0.0 Get support …" at bounding box center [539, 454] width 814 height 847
click at [165, 84] on span "Branches" at bounding box center [233, 82] width 137 height 15
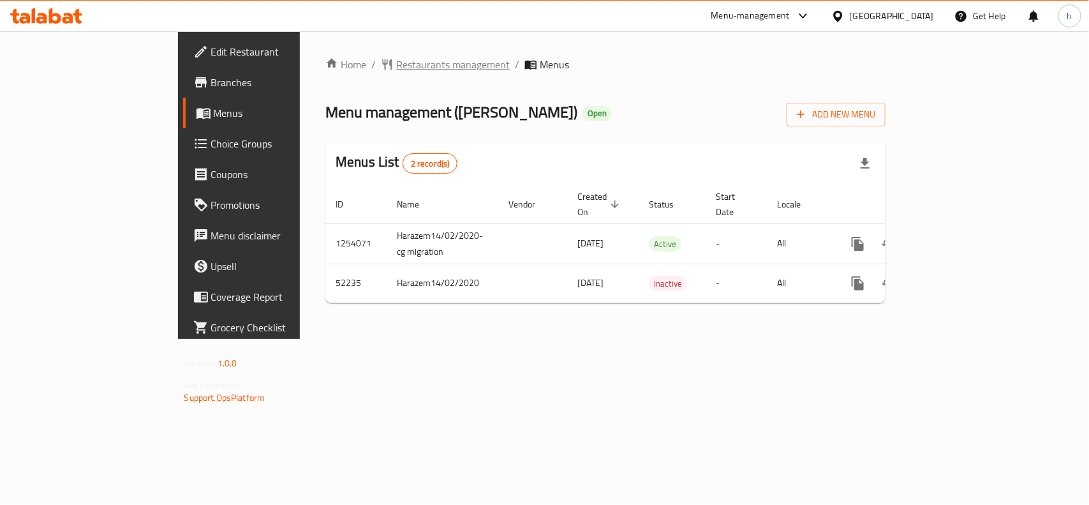
click at [396, 61] on span "Restaurants management" at bounding box center [453, 64] width 114 height 15
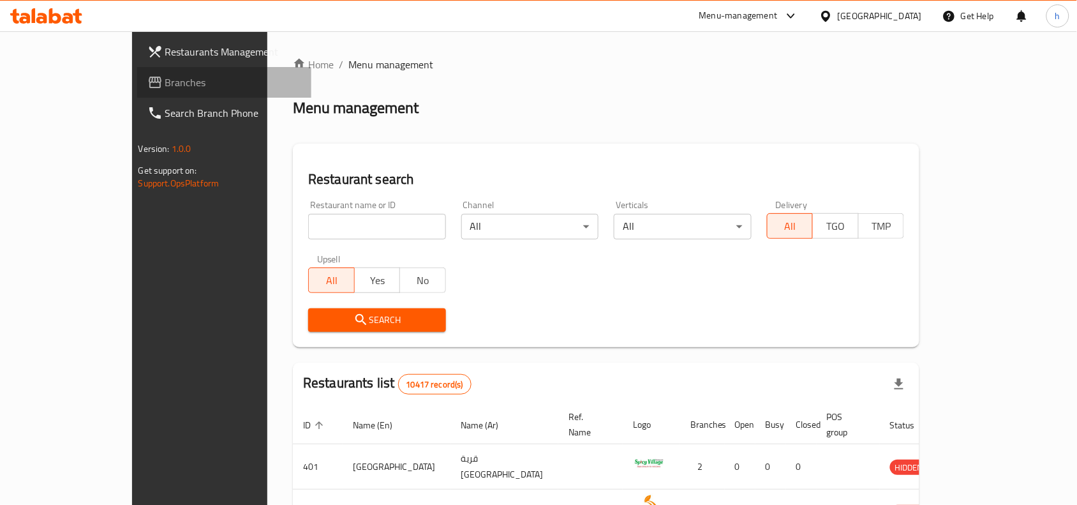
click at [137, 72] on link "Branches" at bounding box center [224, 82] width 175 height 31
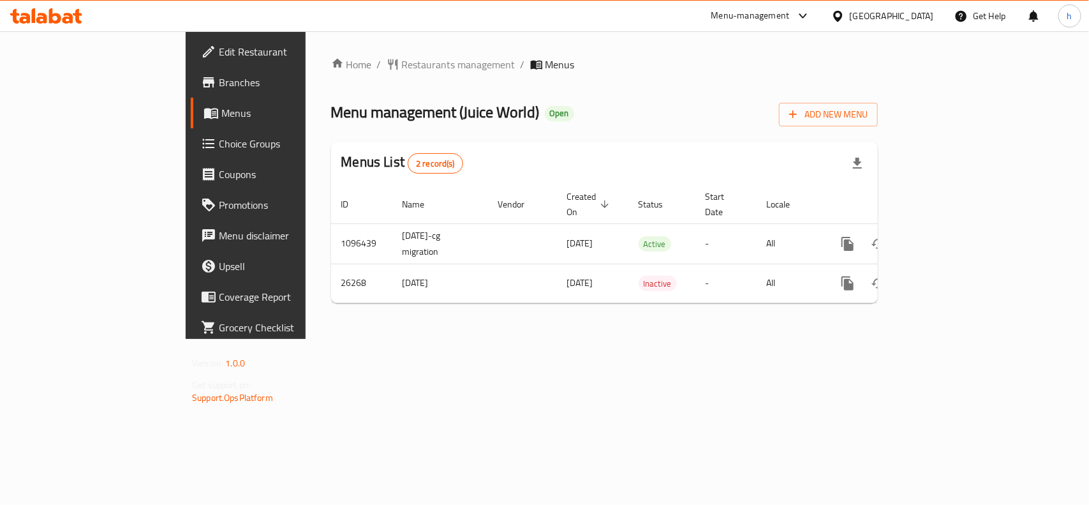
click at [219, 57] on span "Edit Restaurant" at bounding box center [288, 51] width 138 height 15
